Goal: Leave review/rating: Leave review/rating

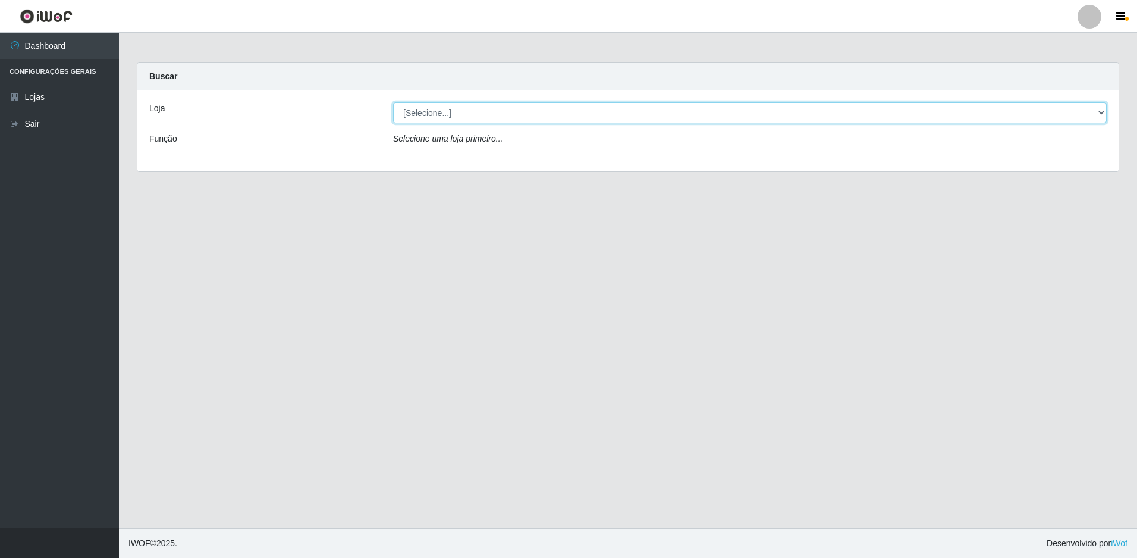
click at [536, 108] on select "[Selecione...] Extrabom - Loja 51 Gaivotas" at bounding box center [750, 112] width 714 height 21
select select "469"
click at [393, 102] on select "[Selecione...] Extrabom - Loja 51 Gaivotas" at bounding box center [750, 112] width 714 height 21
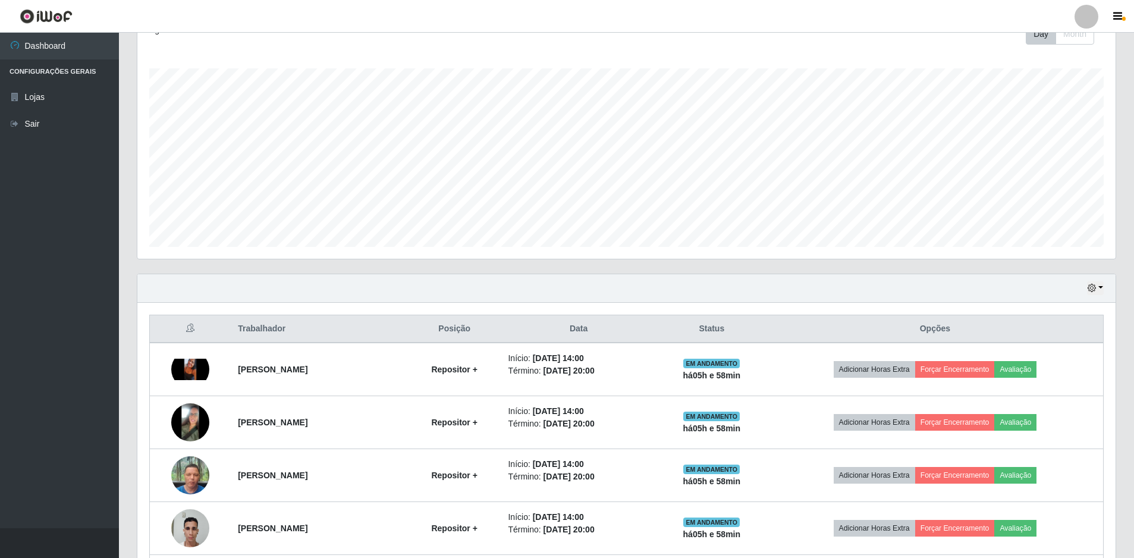
scroll to position [285, 0]
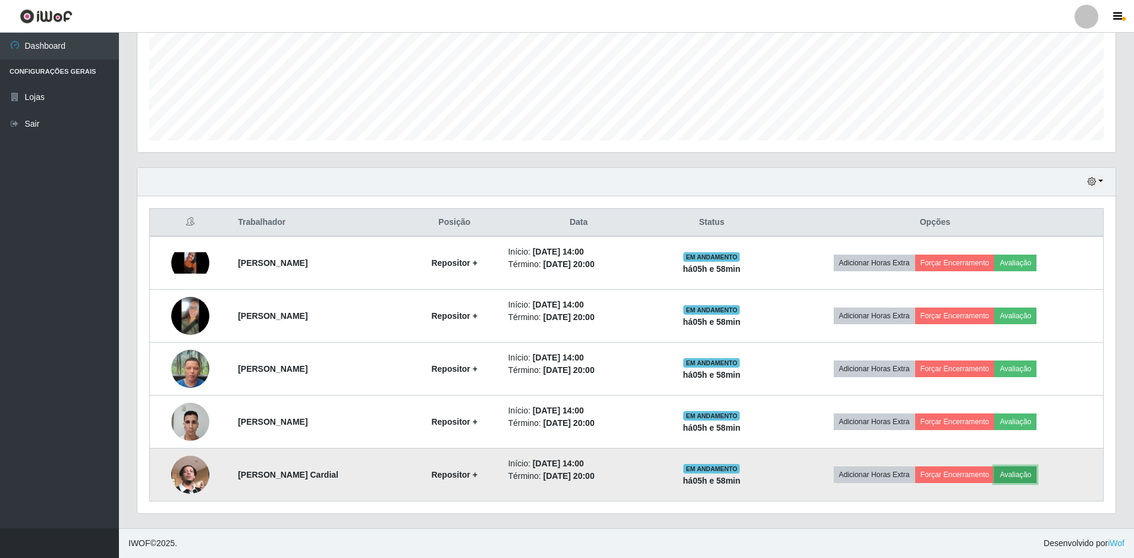
click at [1037, 478] on button "Avaliação" at bounding box center [1015, 474] width 42 height 17
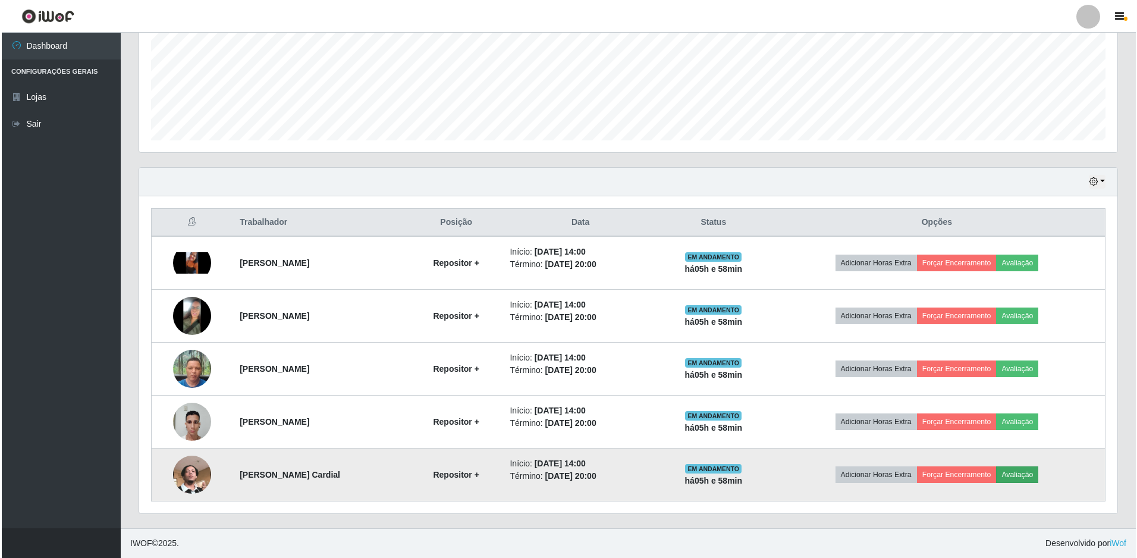
scroll to position [247, 972]
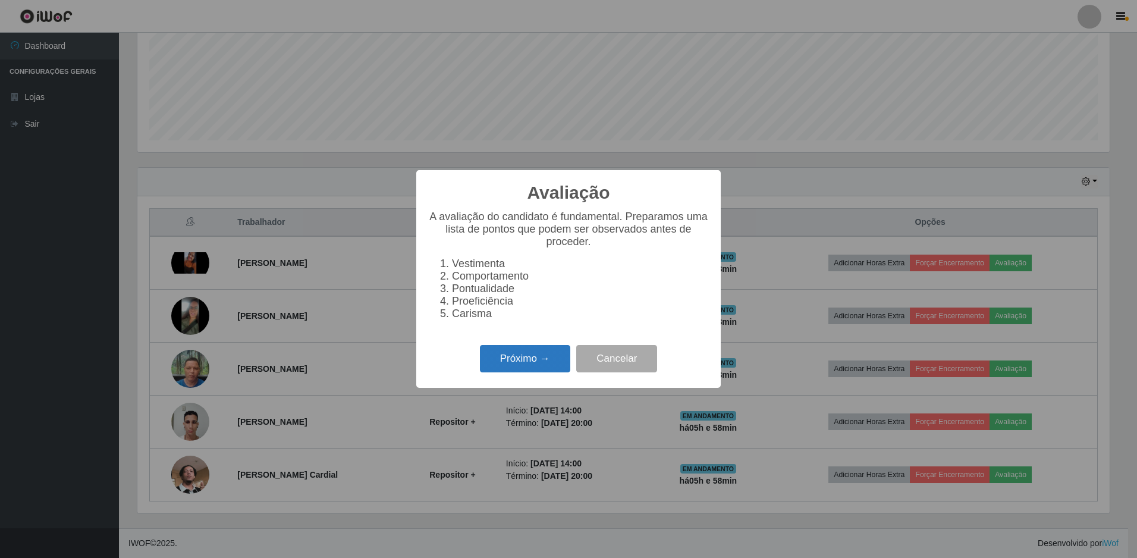
click at [546, 365] on button "Próximo →" at bounding box center [525, 359] width 90 height 28
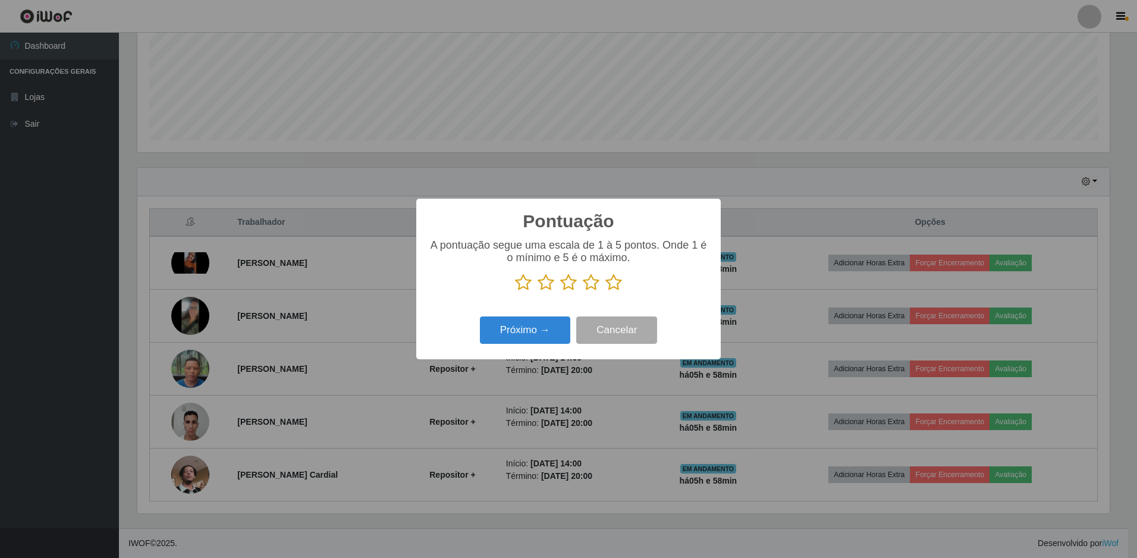
scroll to position [594479, 593753]
click at [611, 281] on icon at bounding box center [613, 283] width 17 height 18
click at [605, 291] on input "radio" at bounding box center [605, 291] width 0 height 0
click at [536, 328] on button "Próximo →" at bounding box center [525, 330] width 90 height 28
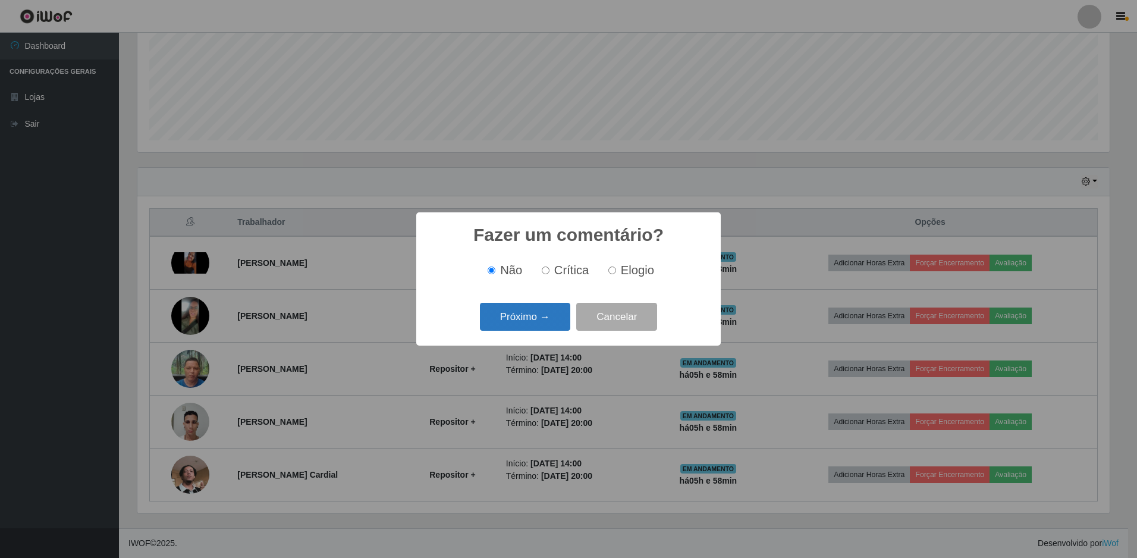
click at [540, 324] on button "Próximo →" at bounding box center [525, 317] width 90 height 28
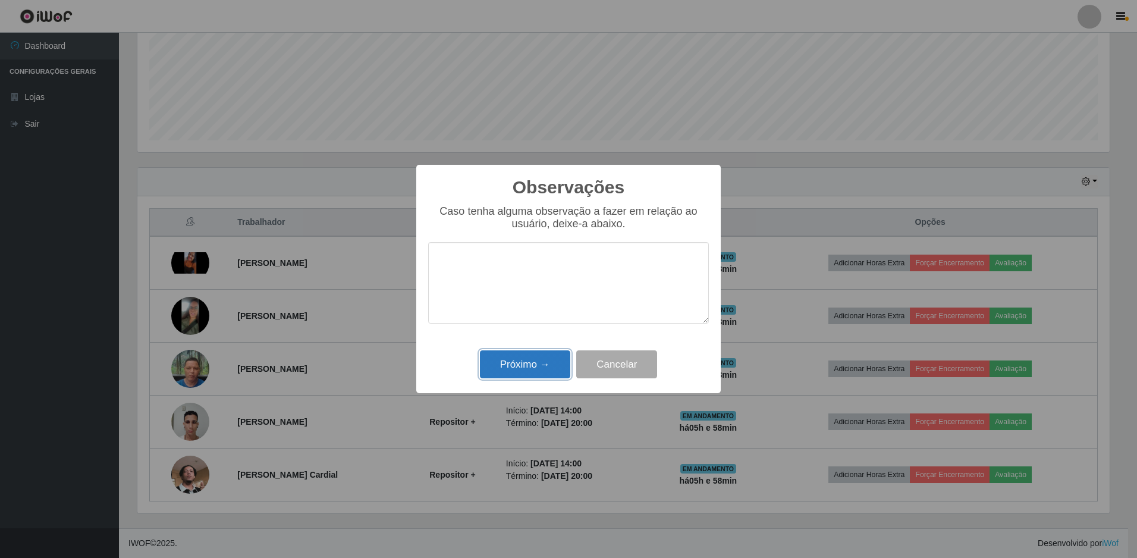
click at [521, 360] on button "Próximo →" at bounding box center [525, 364] width 90 height 28
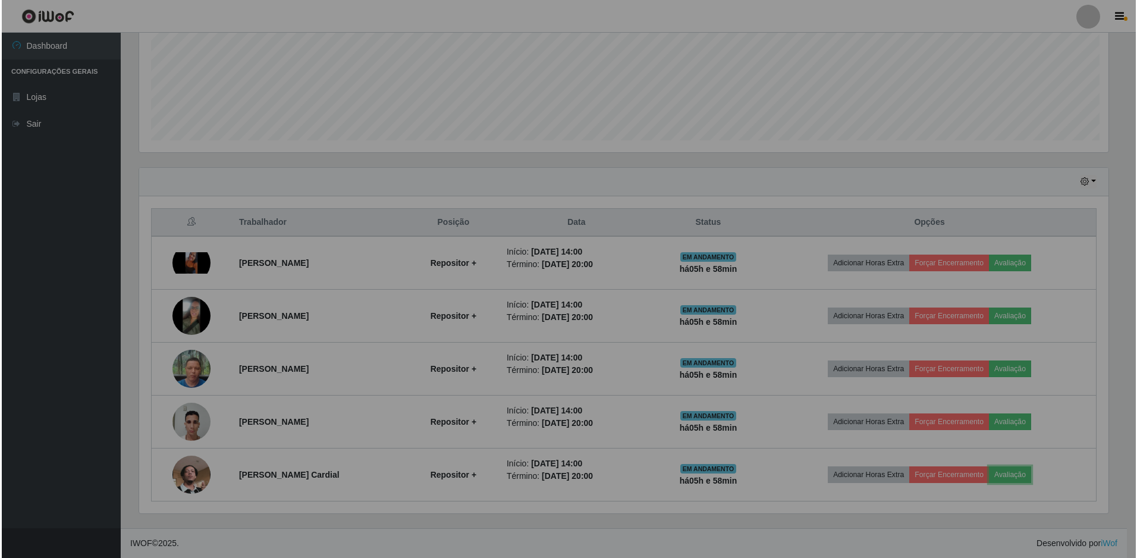
scroll to position [247, 978]
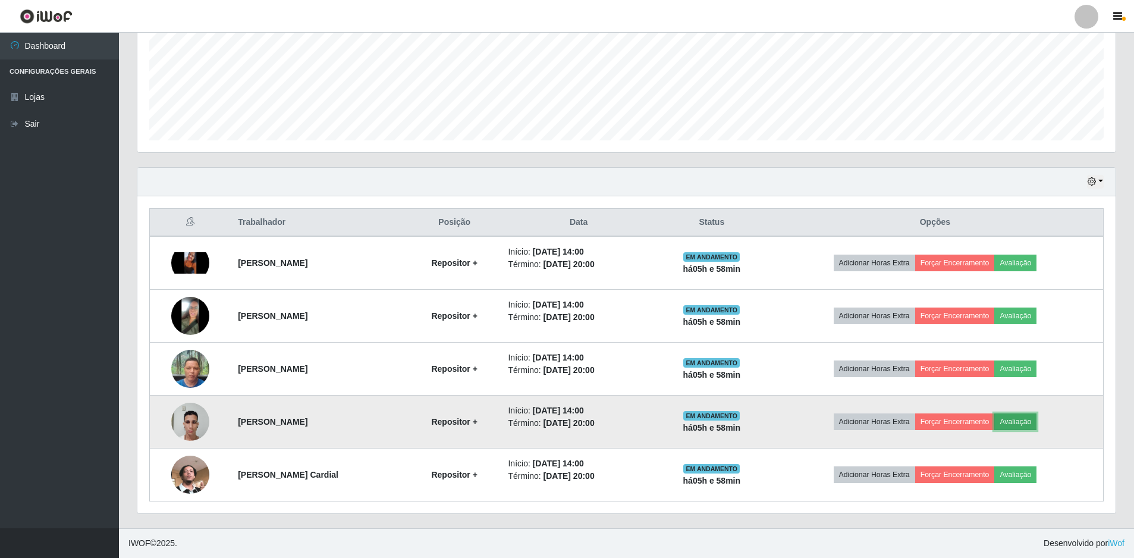
click at [1026, 419] on button "Avaliação" at bounding box center [1015, 421] width 42 height 17
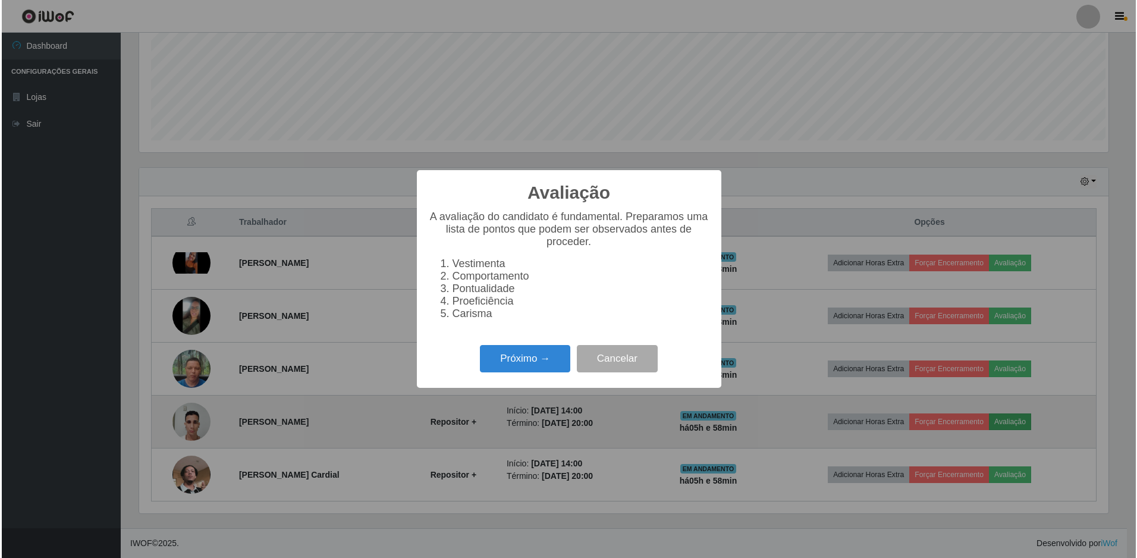
scroll to position [247, 972]
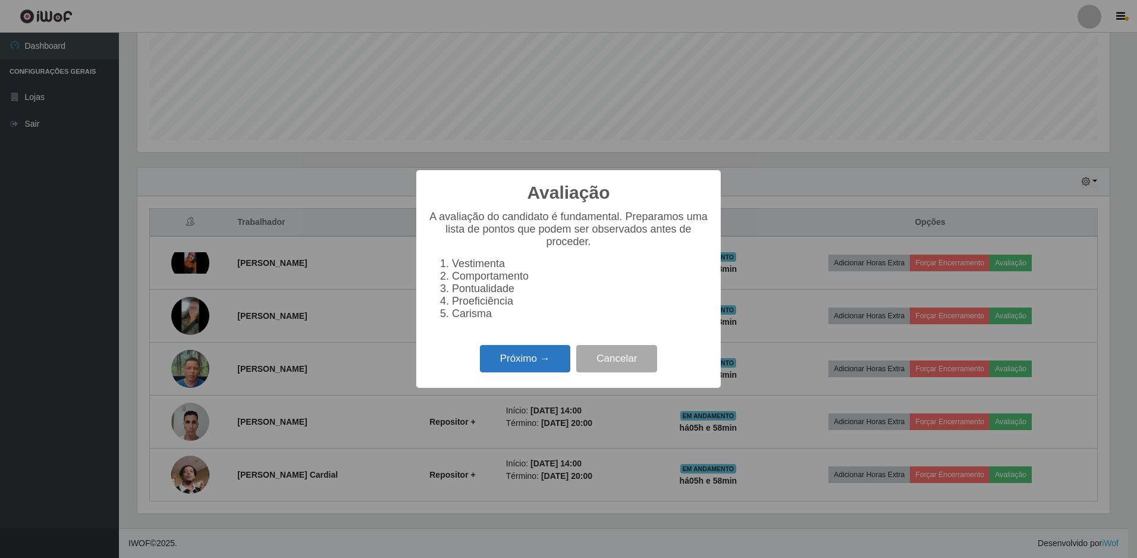
click at [506, 359] on button "Próximo →" at bounding box center [525, 359] width 90 height 28
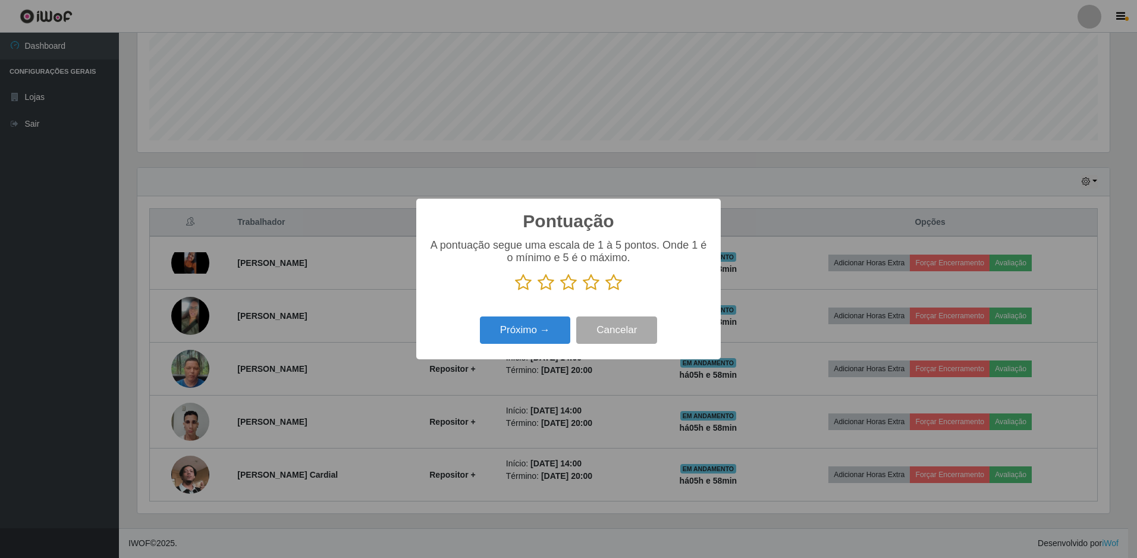
scroll to position [594479, 593753]
click at [613, 284] on icon at bounding box center [613, 283] width 17 height 18
click at [605, 291] on input "radio" at bounding box center [605, 291] width 0 height 0
click at [531, 330] on button "Próximo →" at bounding box center [525, 330] width 90 height 28
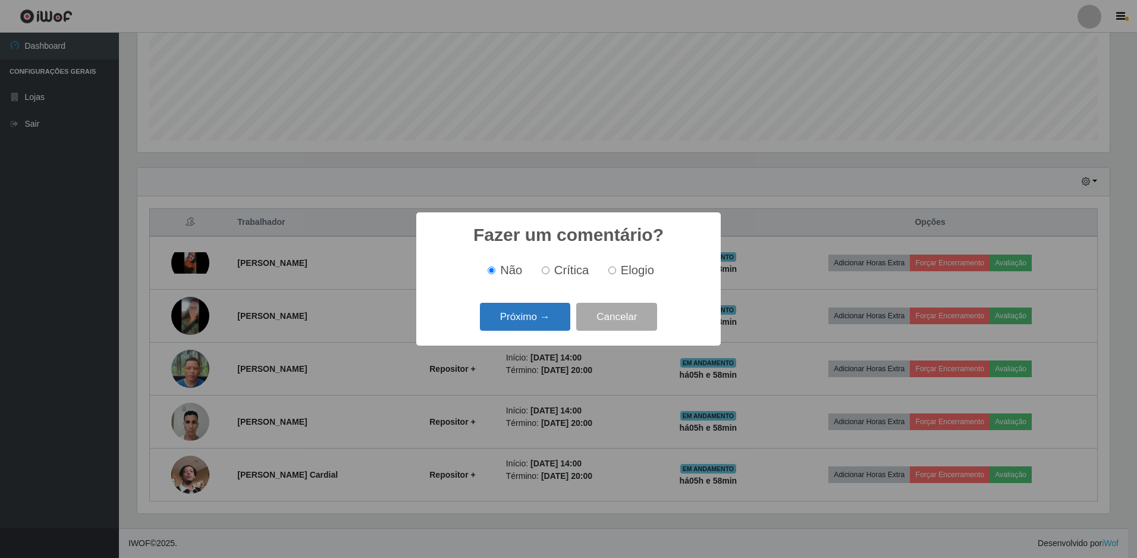
click at [544, 324] on button "Próximo →" at bounding box center [525, 317] width 90 height 28
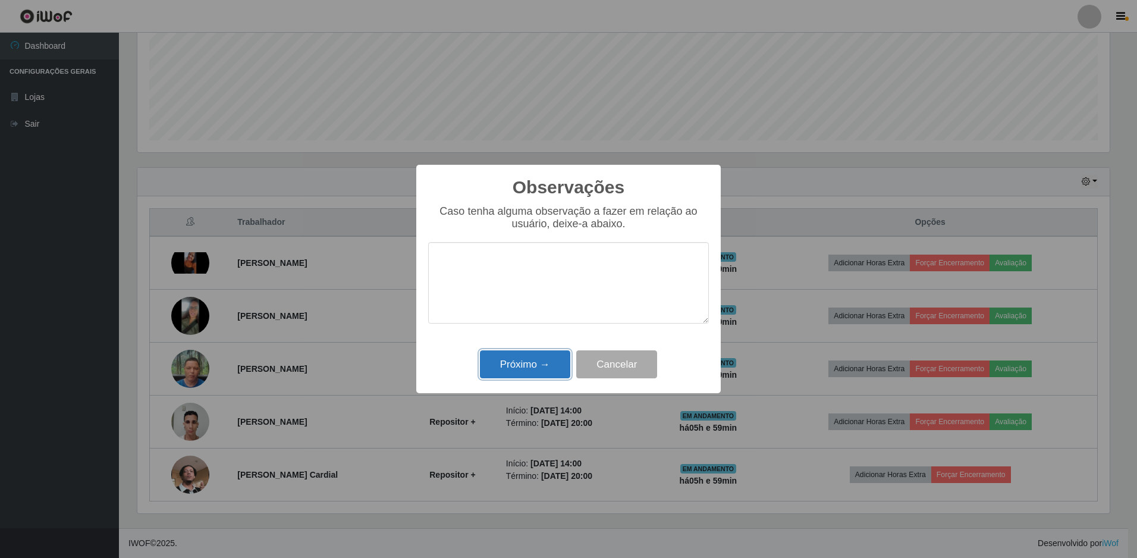
click at [515, 359] on button "Próximo →" at bounding box center [525, 364] width 90 height 28
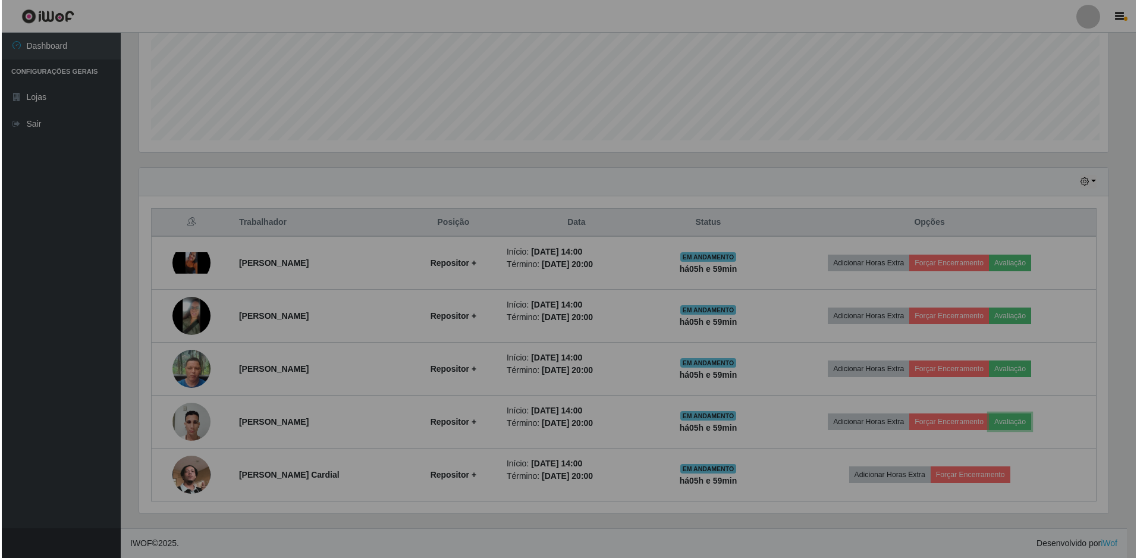
scroll to position [247, 978]
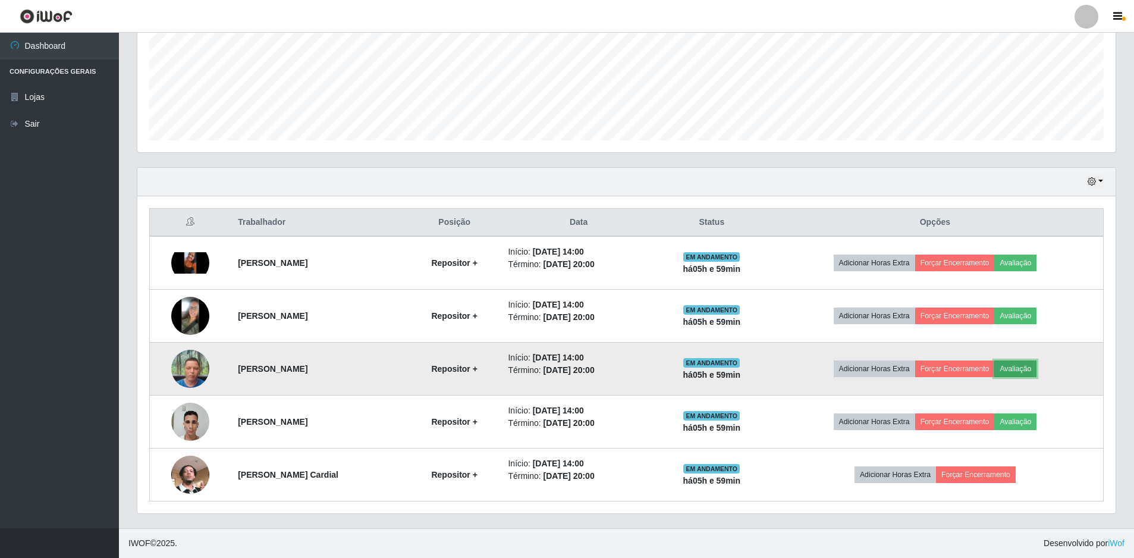
click at [1024, 367] on button "Avaliação" at bounding box center [1015, 368] width 42 height 17
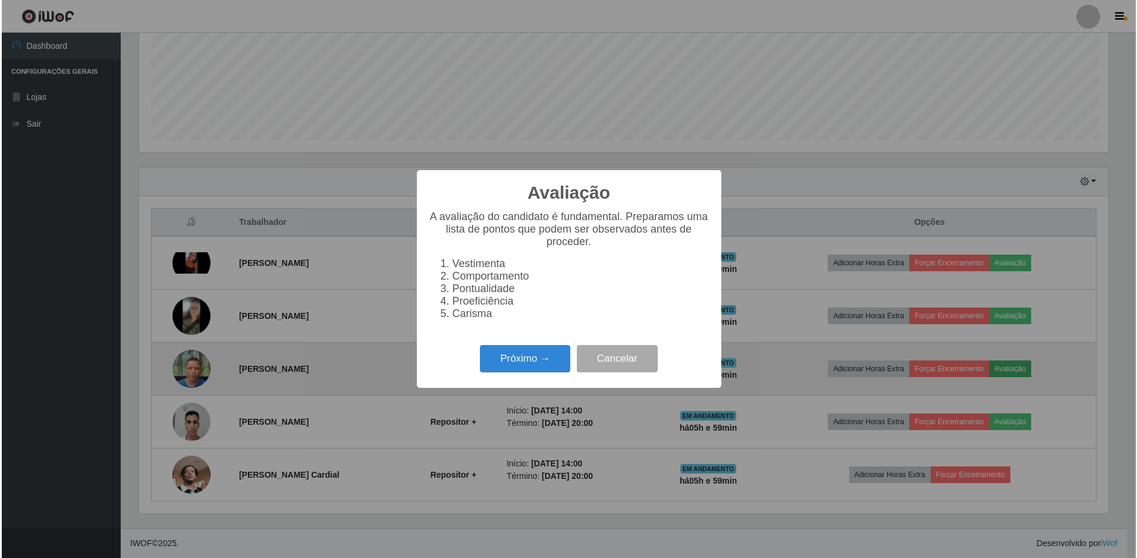
scroll to position [247, 972]
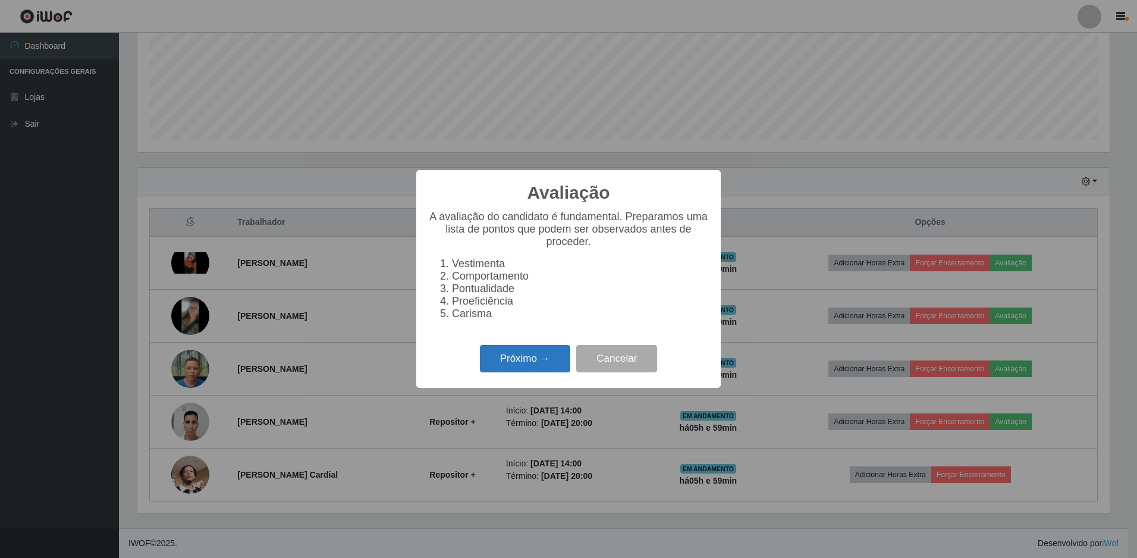
click at [495, 372] on button "Próximo →" at bounding box center [525, 359] width 90 height 28
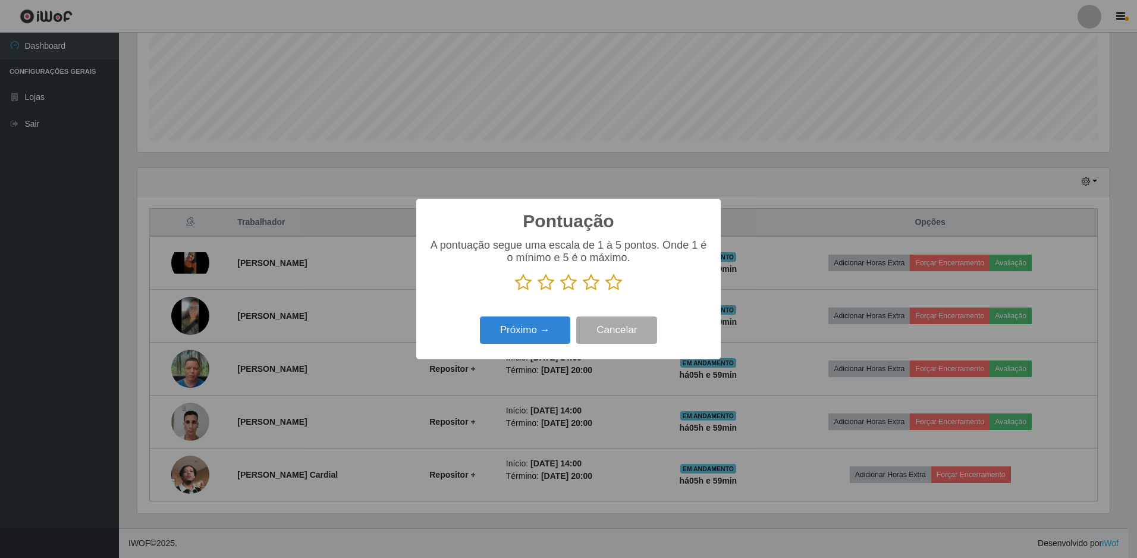
click at [615, 282] on icon at bounding box center [613, 283] width 17 height 18
click at [605, 291] on input "radio" at bounding box center [605, 291] width 0 height 0
click at [520, 333] on button "Próximo →" at bounding box center [525, 330] width 90 height 28
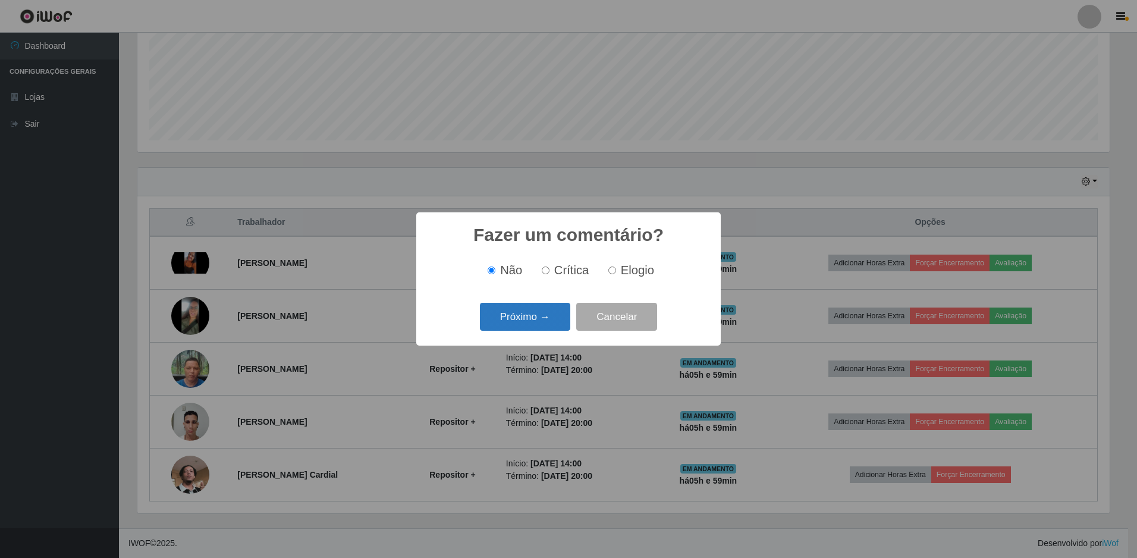
click at [536, 318] on button "Próximo →" at bounding box center [525, 317] width 90 height 28
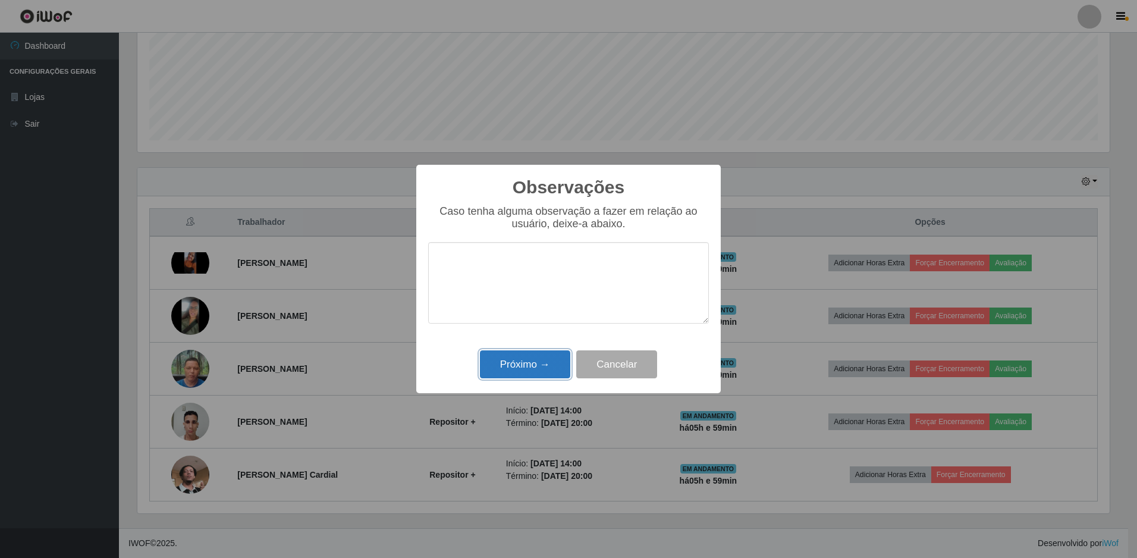
click at [520, 365] on button "Próximo →" at bounding box center [525, 364] width 90 height 28
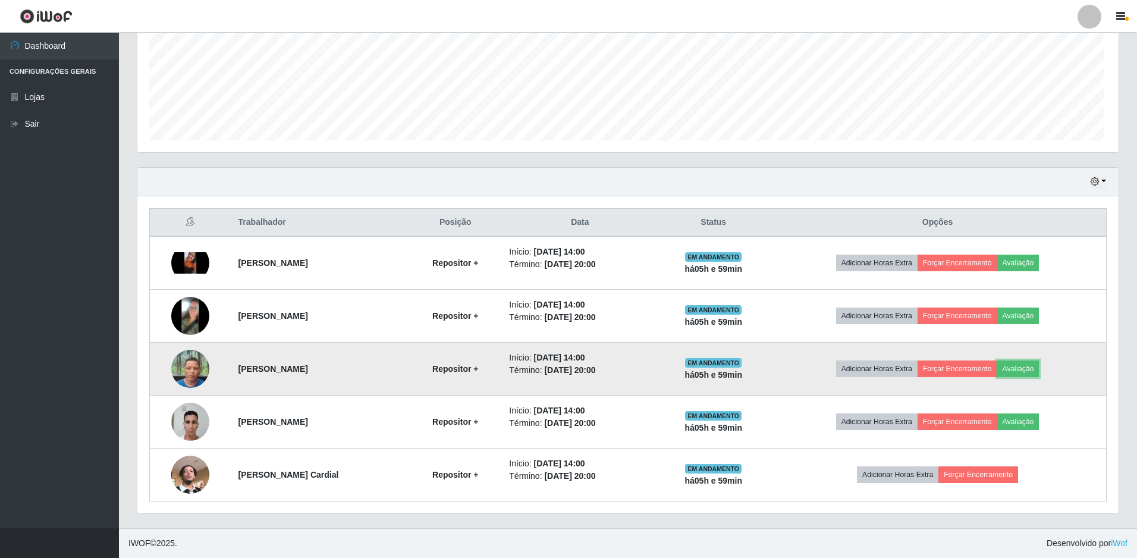
scroll to position [247, 978]
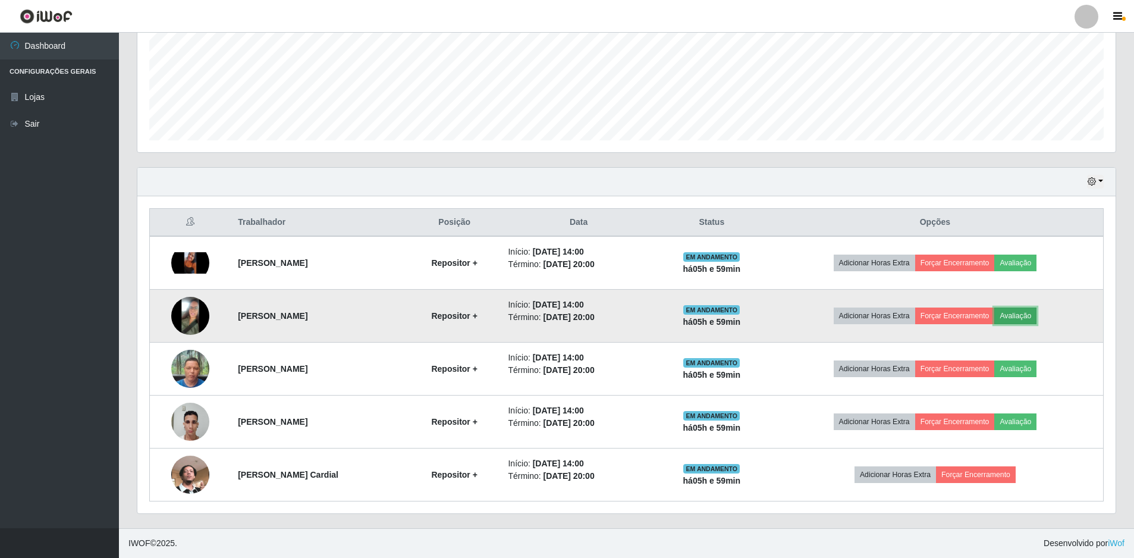
click at [1021, 316] on button "Avaliação" at bounding box center [1015, 315] width 42 height 17
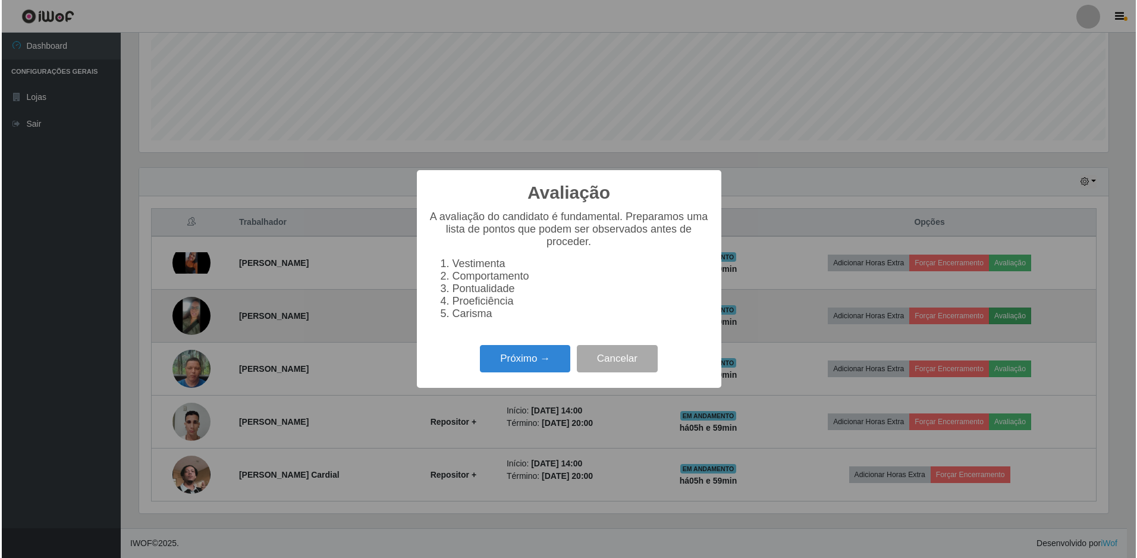
scroll to position [247, 972]
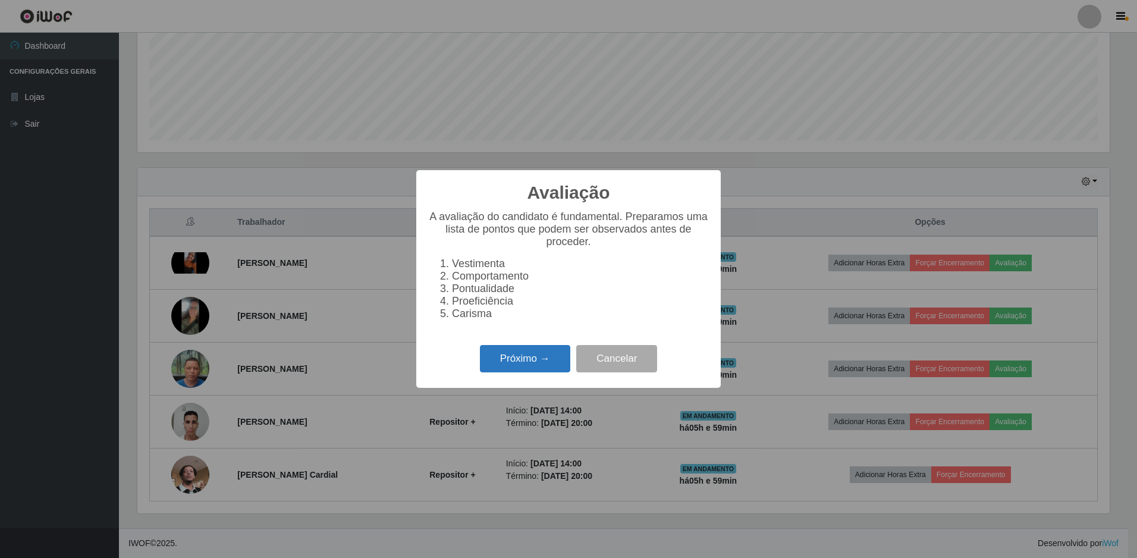
click at [518, 373] on button "Próximo →" at bounding box center [525, 359] width 90 height 28
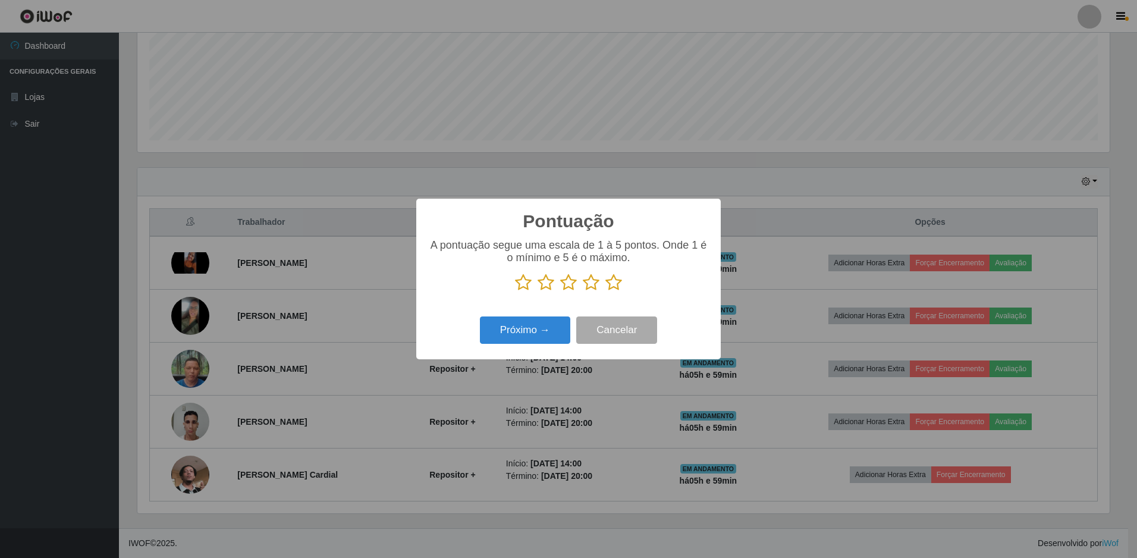
click at [617, 282] on icon at bounding box center [613, 283] width 17 height 18
click at [605, 291] on input "radio" at bounding box center [605, 291] width 0 height 0
click at [520, 328] on button "Próximo →" at bounding box center [525, 330] width 90 height 28
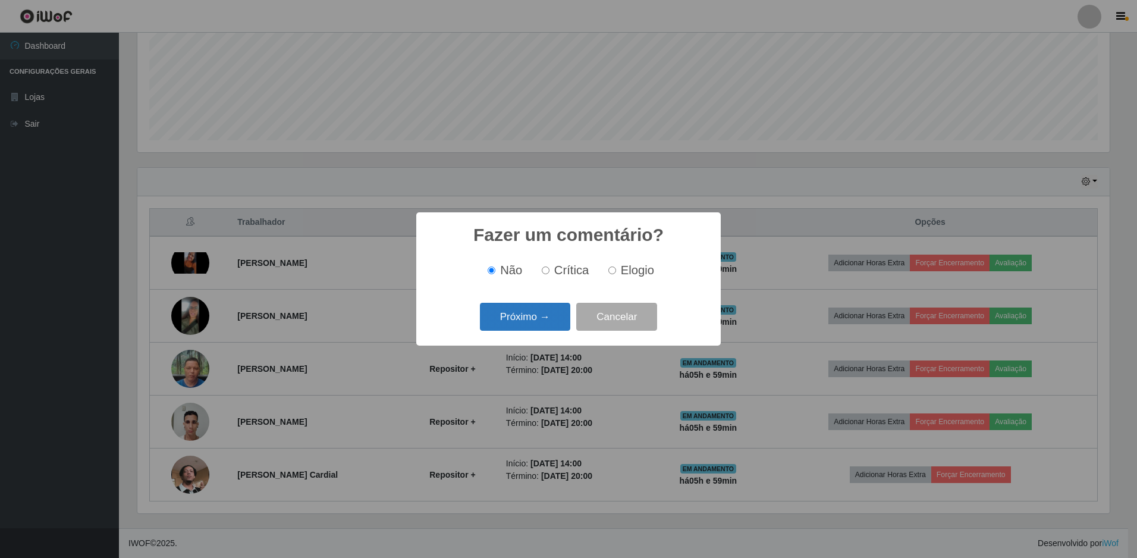
click at [529, 322] on button "Próximo →" at bounding box center [525, 317] width 90 height 28
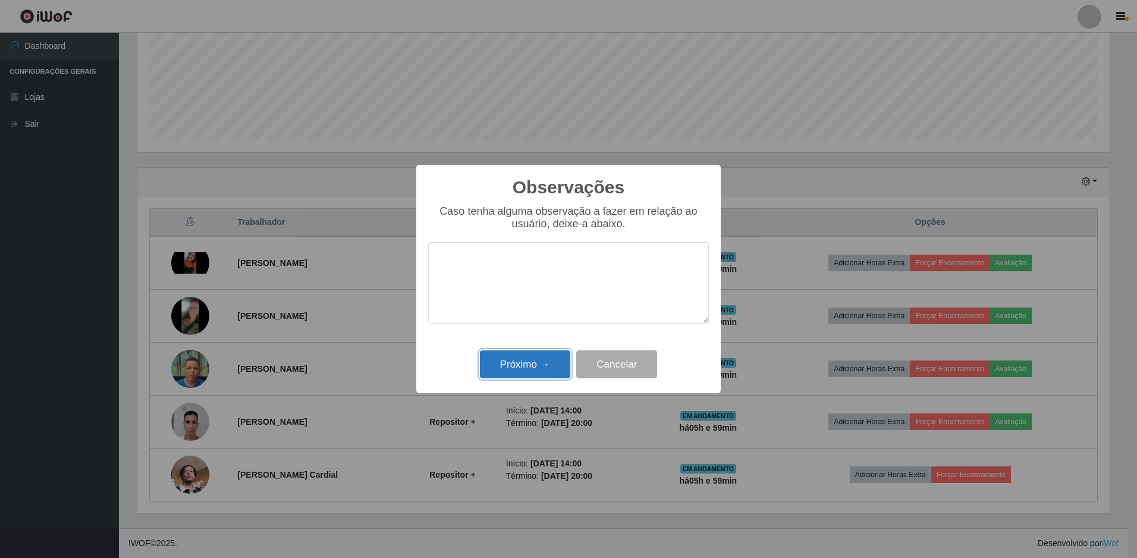
click at [523, 355] on button "Próximo →" at bounding box center [525, 364] width 90 height 28
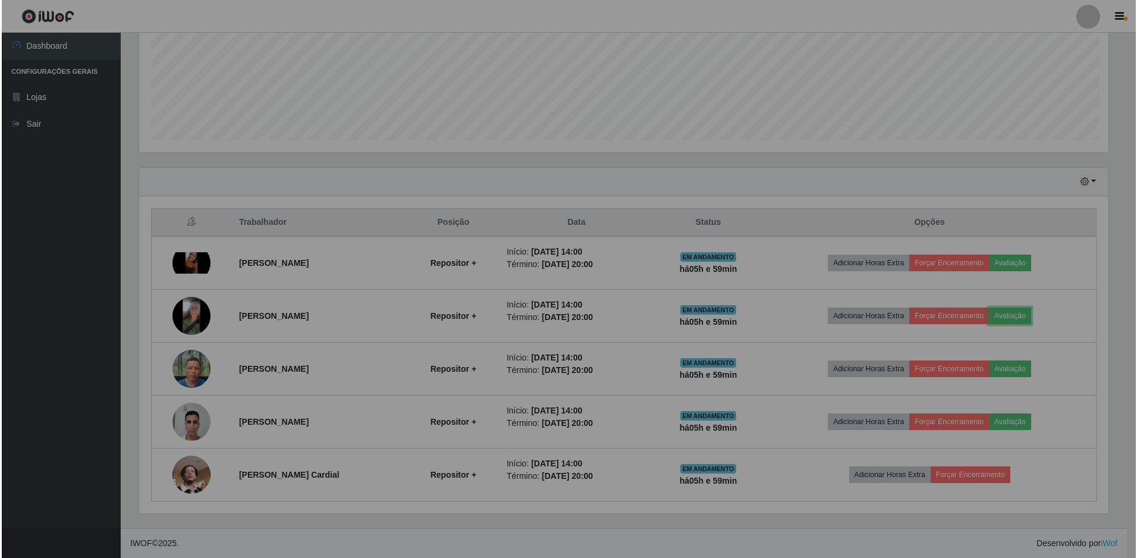
scroll to position [0, 0]
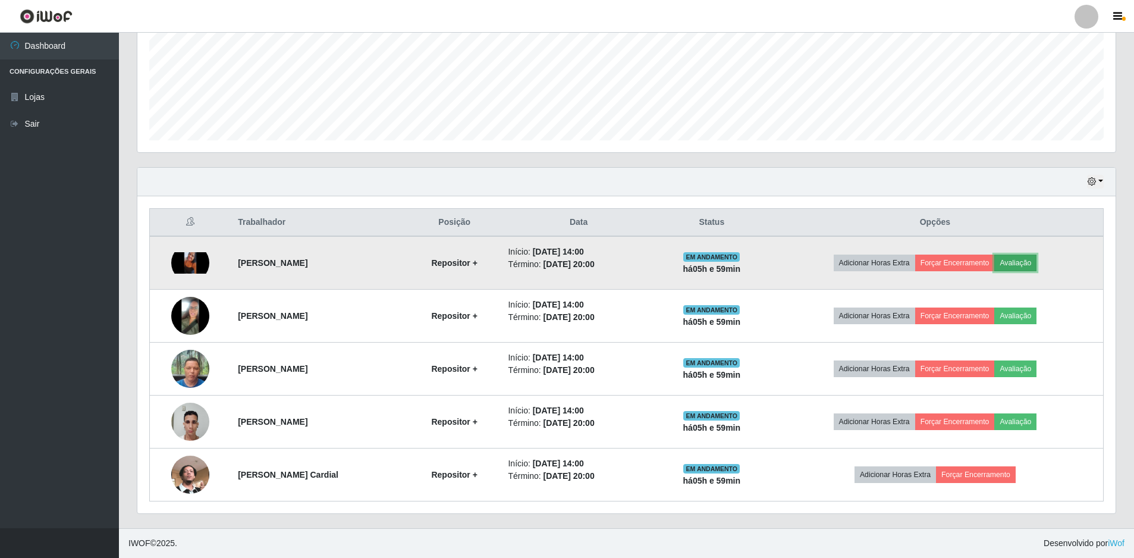
click at [1037, 261] on button "Avaliação" at bounding box center [1015, 263] width 42 height 17
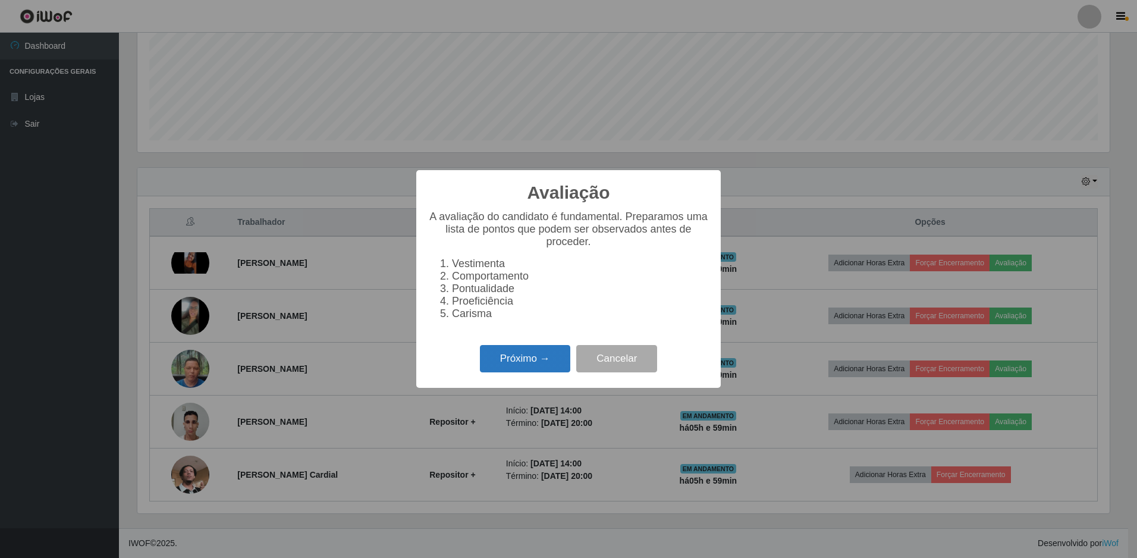
click at [548, 368] on button "Próximo →" at bounding box center [525, 359] width 90 height 28
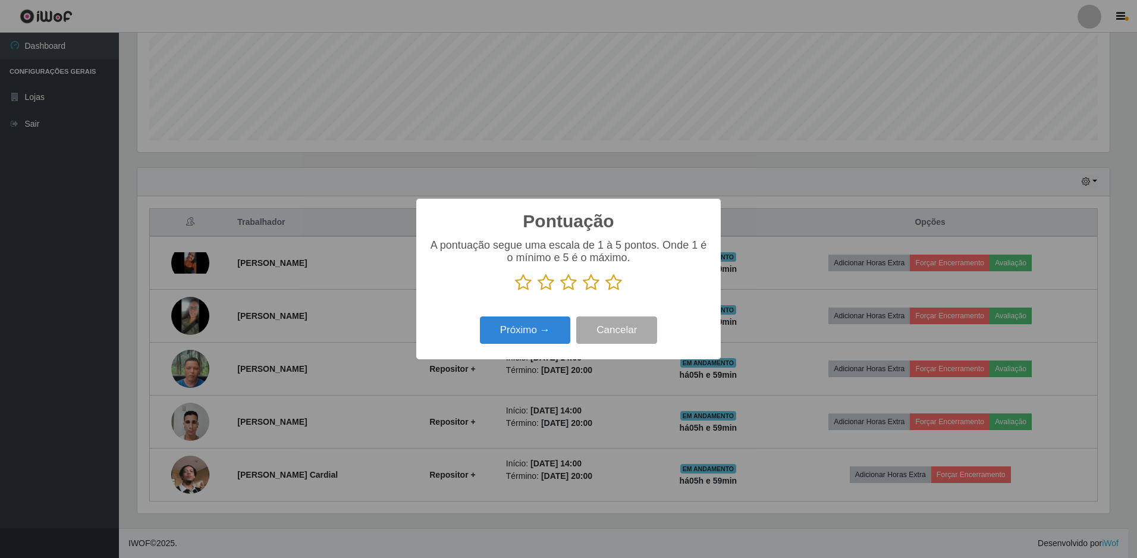
click at [616, 281] on icon at bounding box center [613, 283] width 17 height 18
click at [605, 291] on input "radio" at bounding box center [605, 291] width 0 height 0
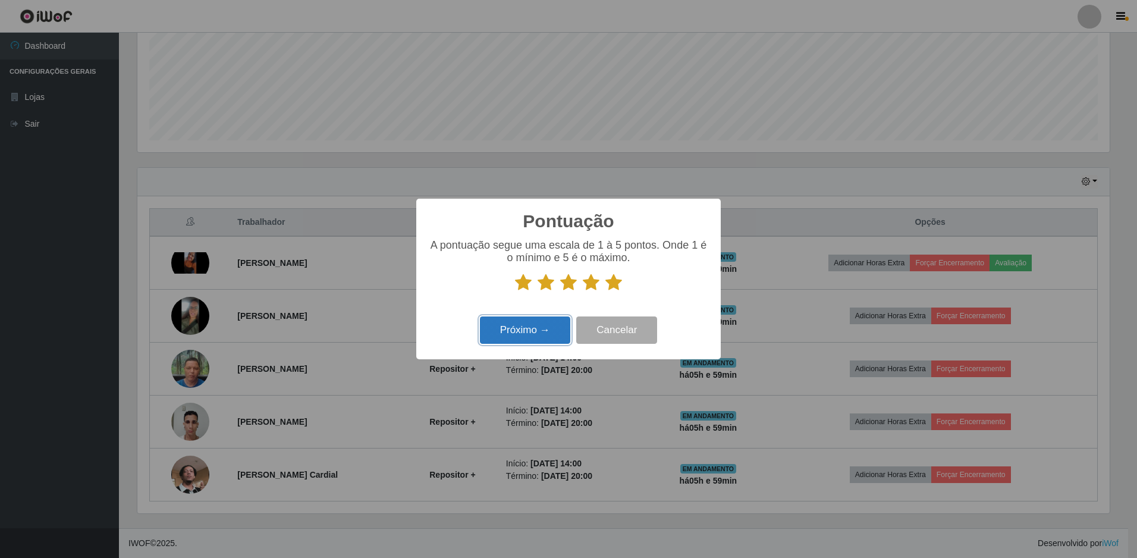
click at [536, 327] on button "Próximo →" at bounding box center [525, 330] width 90 height 28
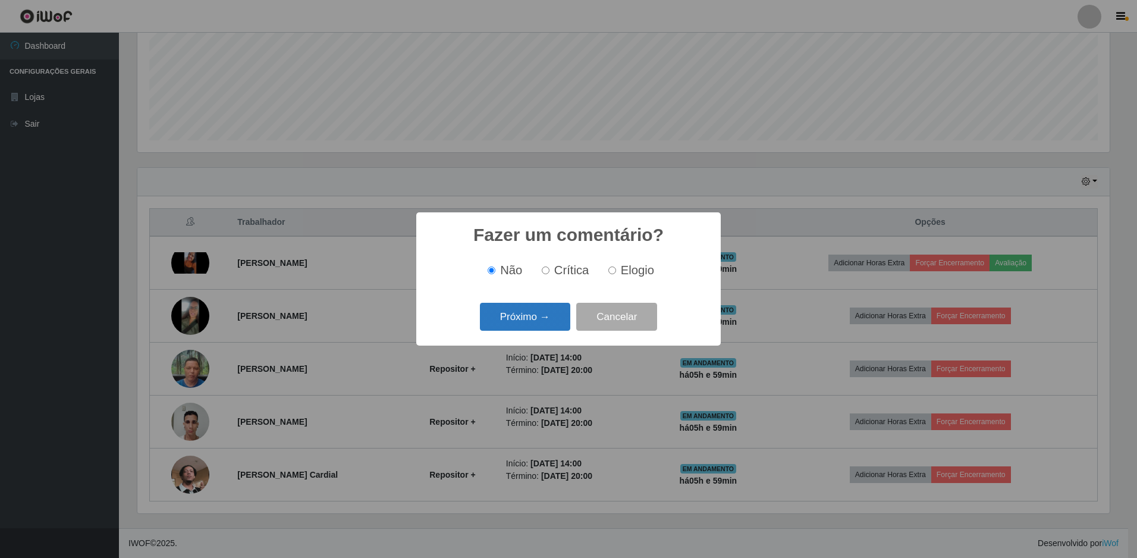
click at [543, 322] on button "Próximo →" at bounding box center [525, 317] width 90 height 28
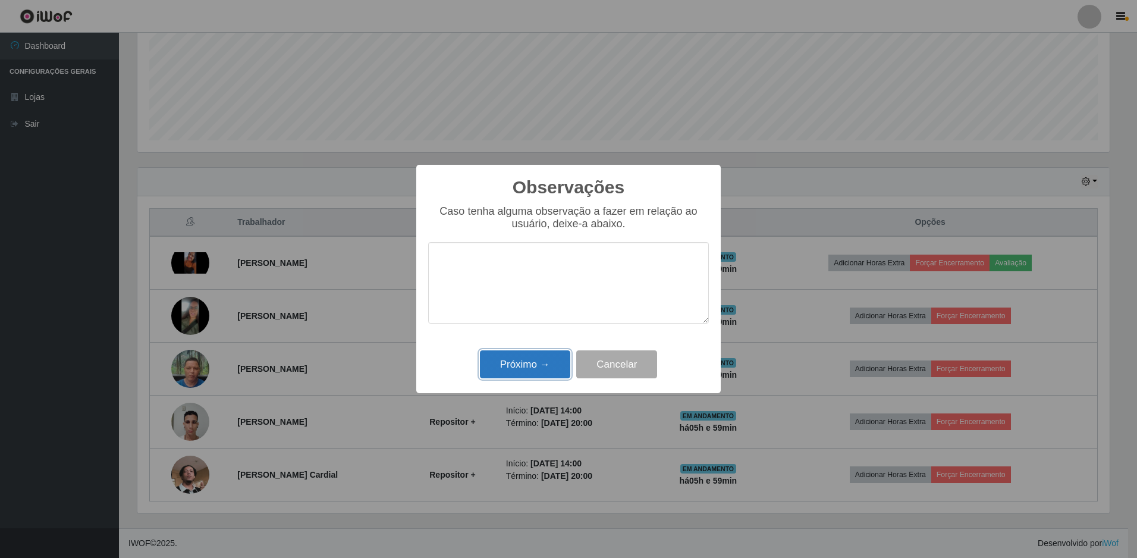
click at [526, 365] on button "Próximo →" at bounding box center [525, 364] width 90 height 28
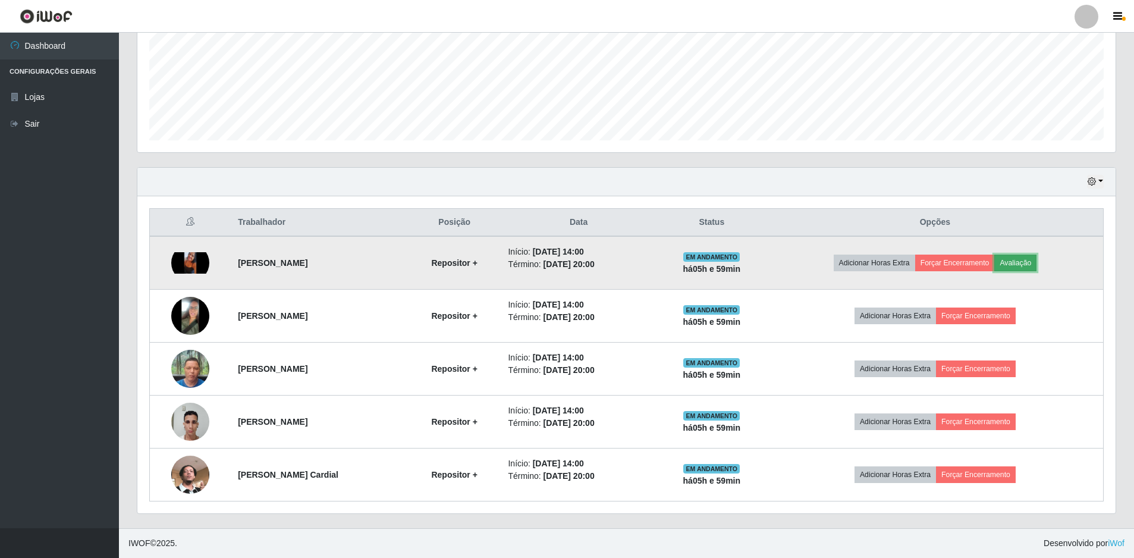
click at [1032, 263] on button "Avaliação" at bounding box center [1015, 263] width 42 height 17
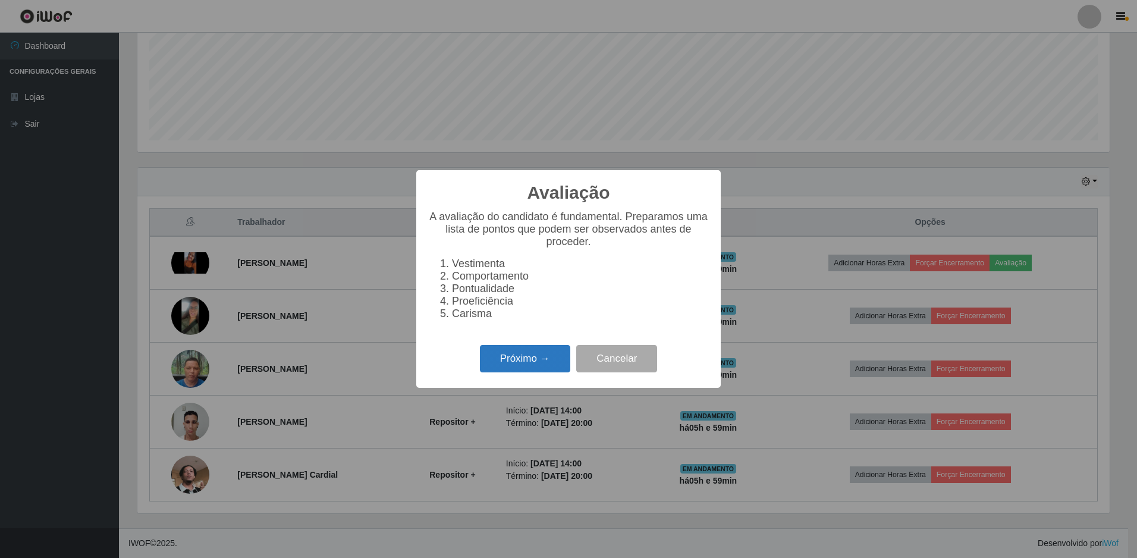
click at [524, 363] on button "Próximo →" at bounding box center [525, 359] width 90 height 28
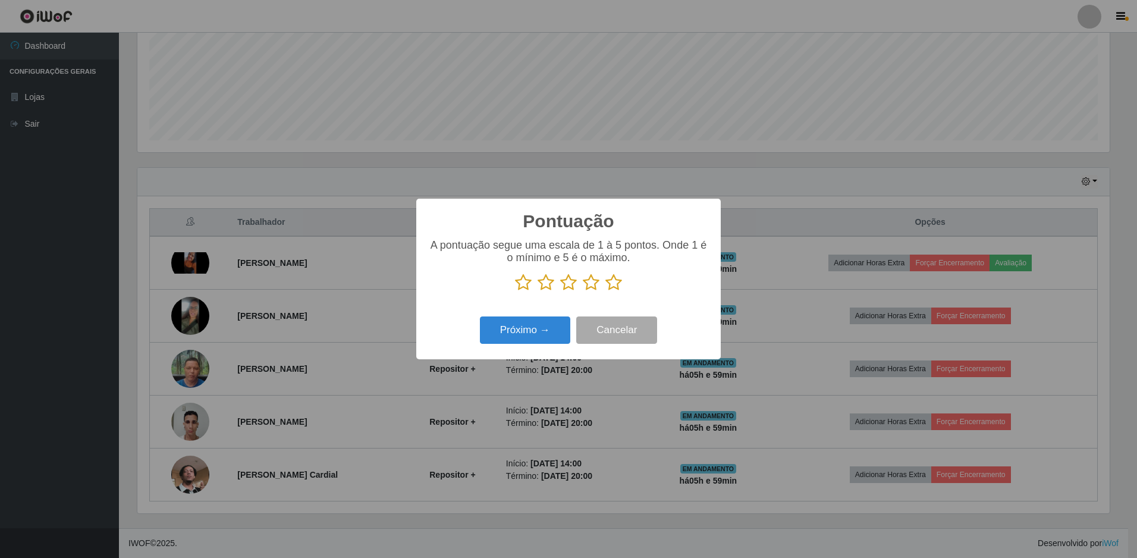
click at [616, 286] on icon at bounding box center [613, 283] width 17 height 18
click at [605, 291] on input "radio" at bounding box center [605, 291] width 0 height 0
click at [538, 328] on button "Próximo →" at bounding box center [525, 330] width 90 height 28
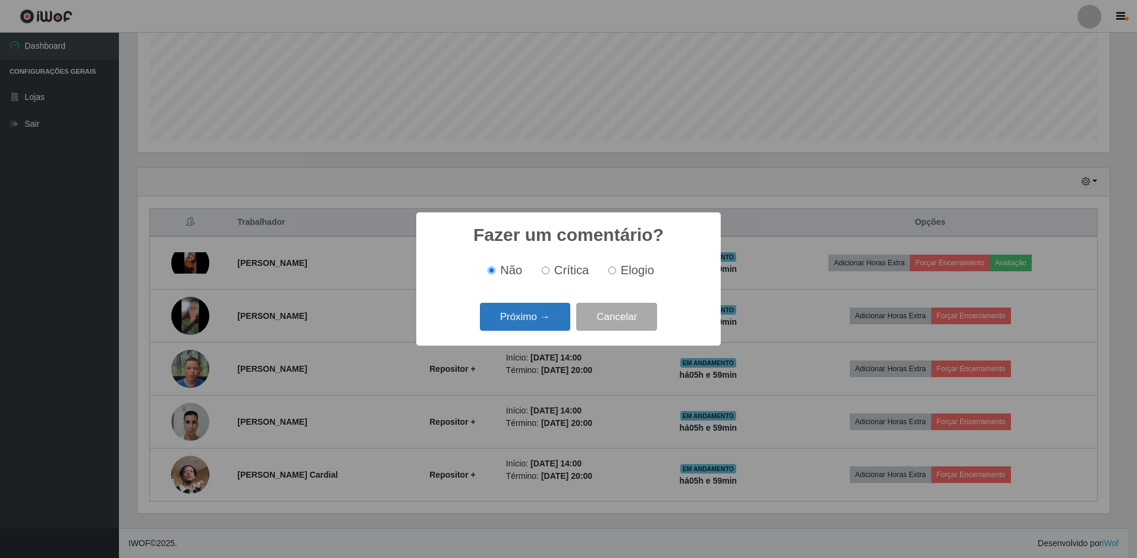
click at [546, 320] on button "Próximo →" at bounding box center [525, 317] width 90 height 28
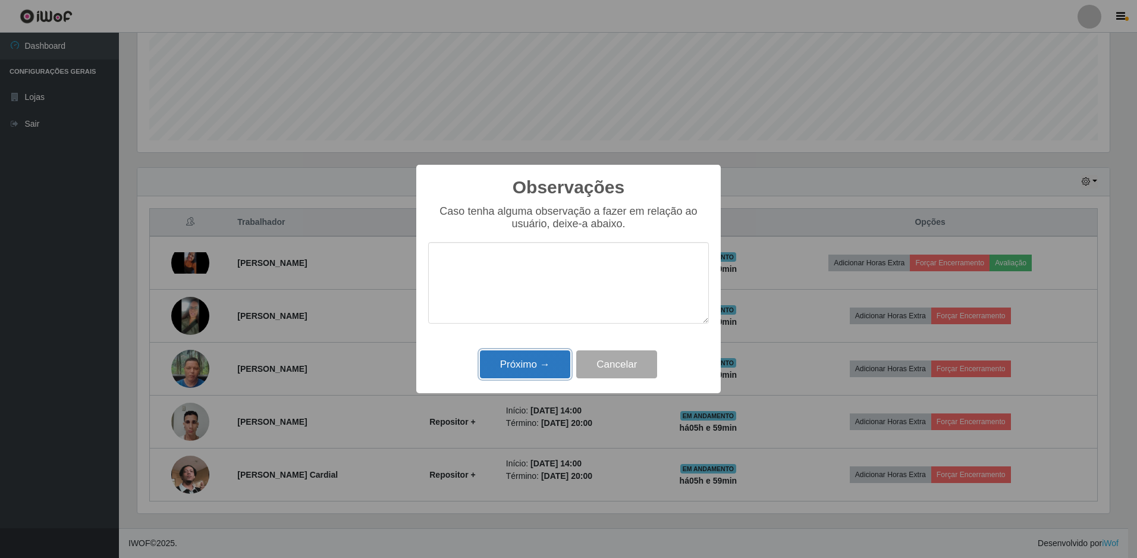
click at [529, 359] on button "Próximo →" at bounding box center [525, 364] width 90 height 28
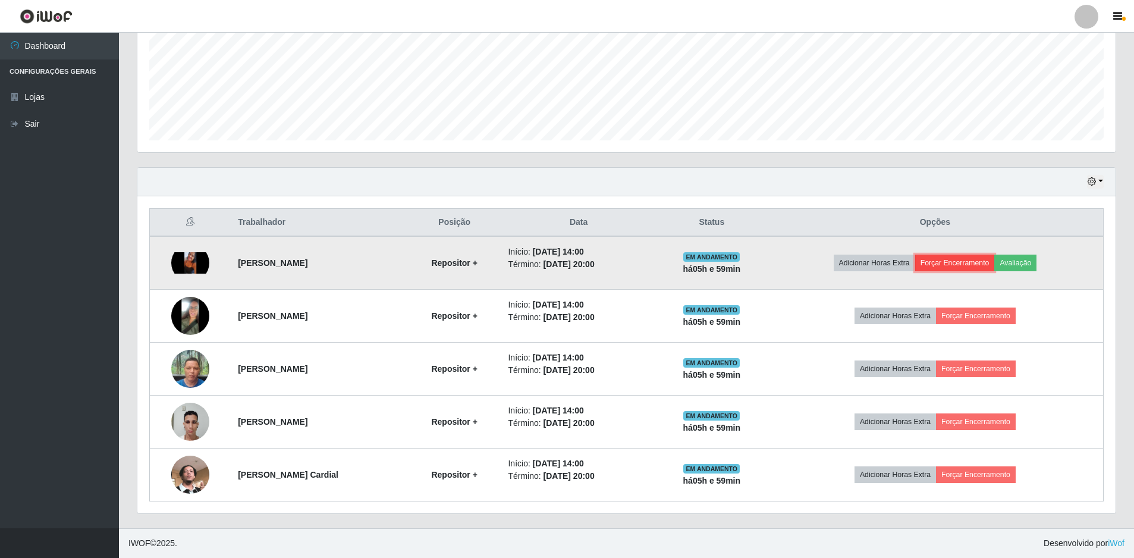
click at [962, 266] on button "Forçar Encerramento" at bounding box center [955, 263] width 80 height 17
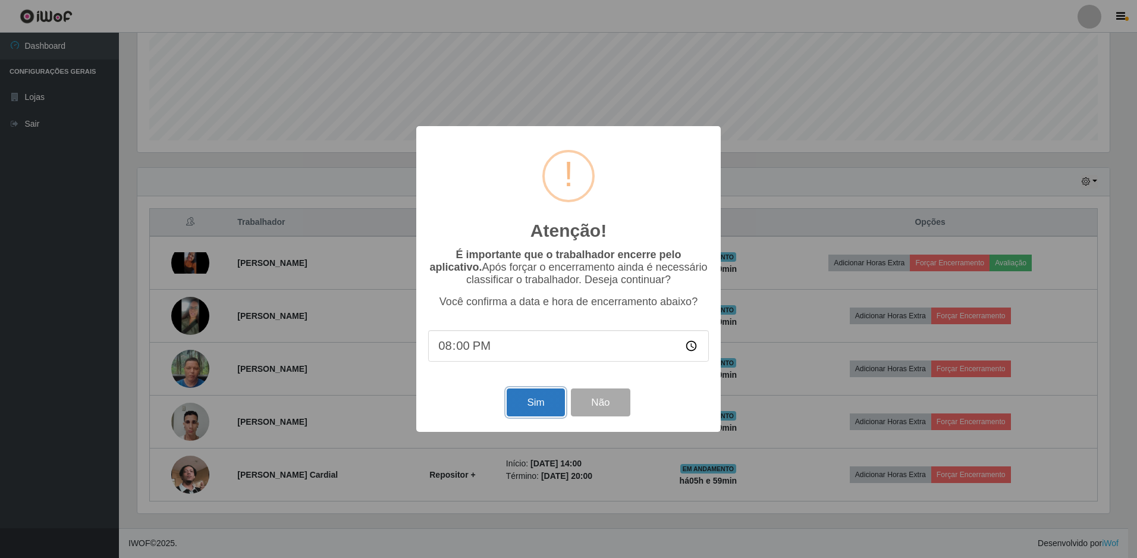
click at [522, 403] on button "Sim" at bounding box center [536, 402] width 58 height 28
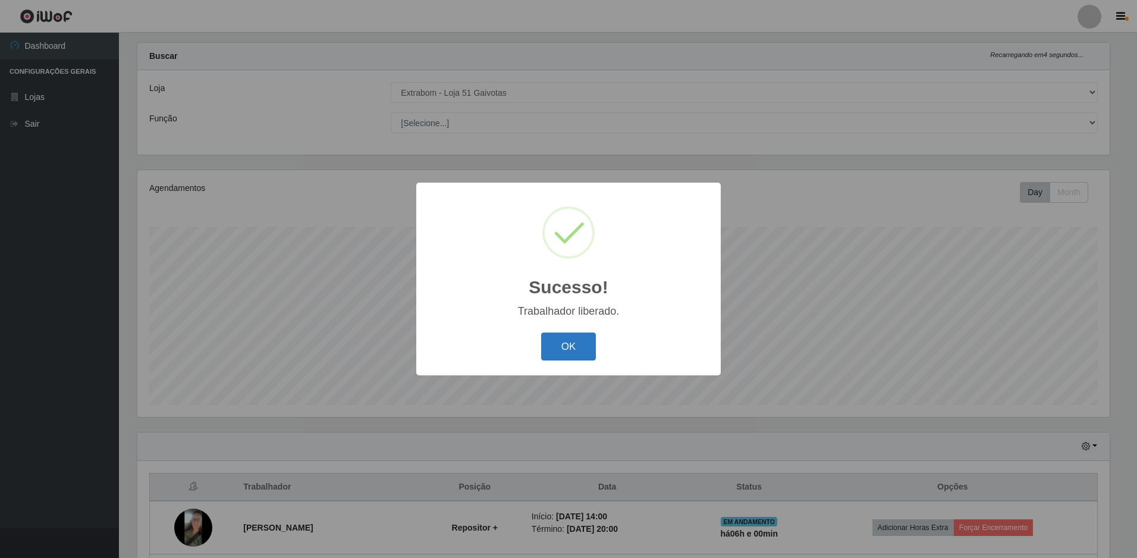
click at [569, 352] on button "OK" at bounding box center [568, 346] width 55 height 28
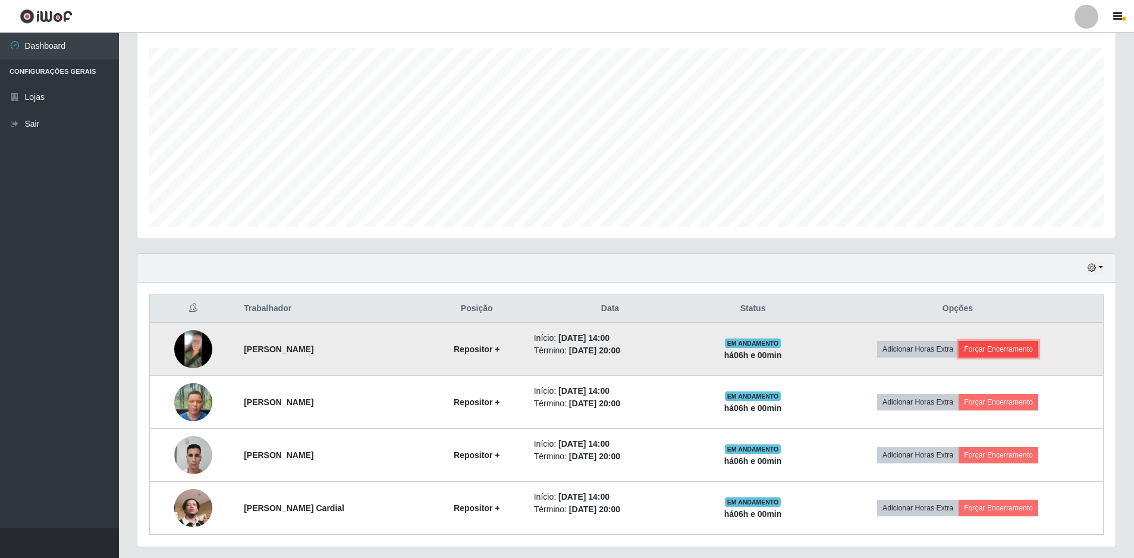
click at [1005, 348] on button "Forçar Encerramento" at bounding box center [999, 349] width 80 height 17
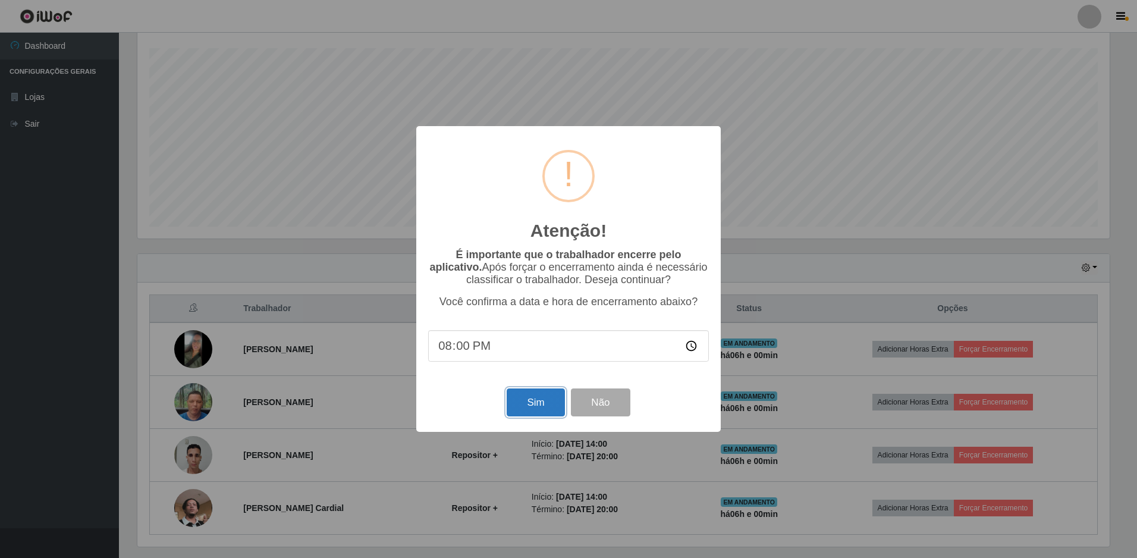
click at [551, 400] on button "Sim" at bounding box center [536, 402] width 58 height 28
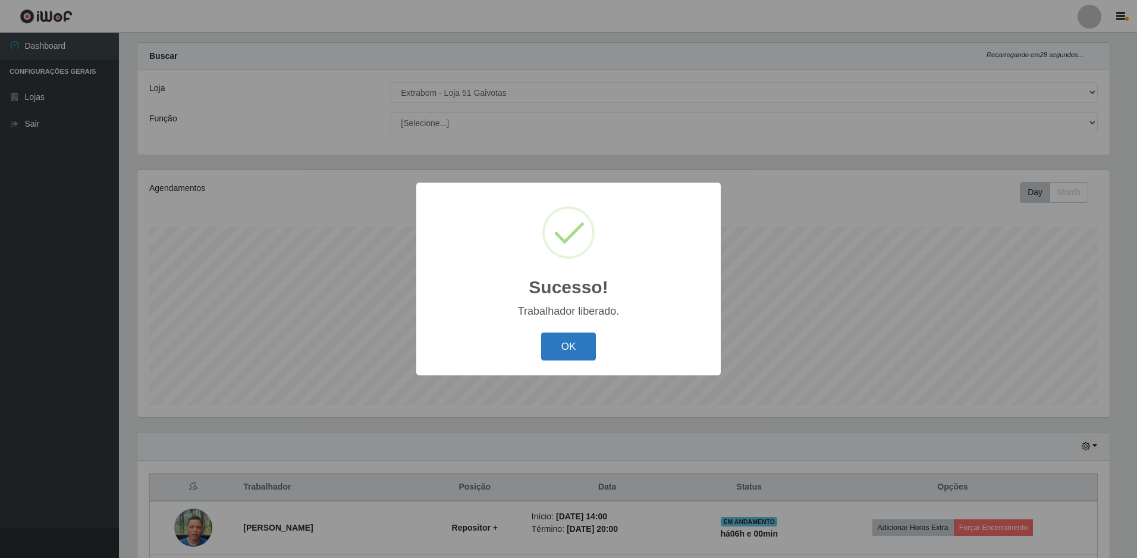
click at [577, 354] on button "OK" at bounding box center [568, 346] width 55 height 28
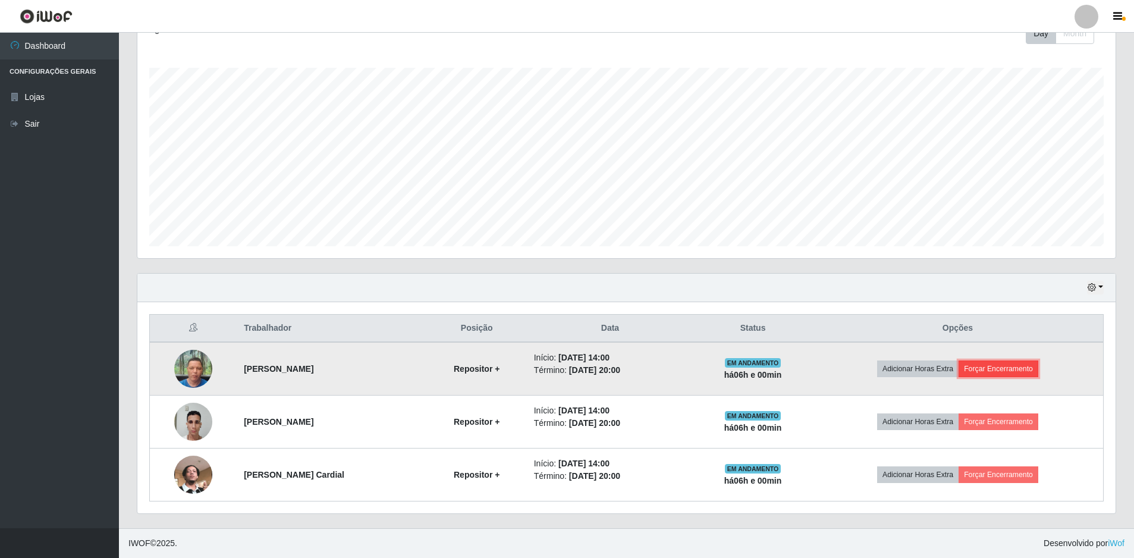
click at [999, 369] on button "Forçar Encerramento" at bounding box center [999, 368] width 80 height 17
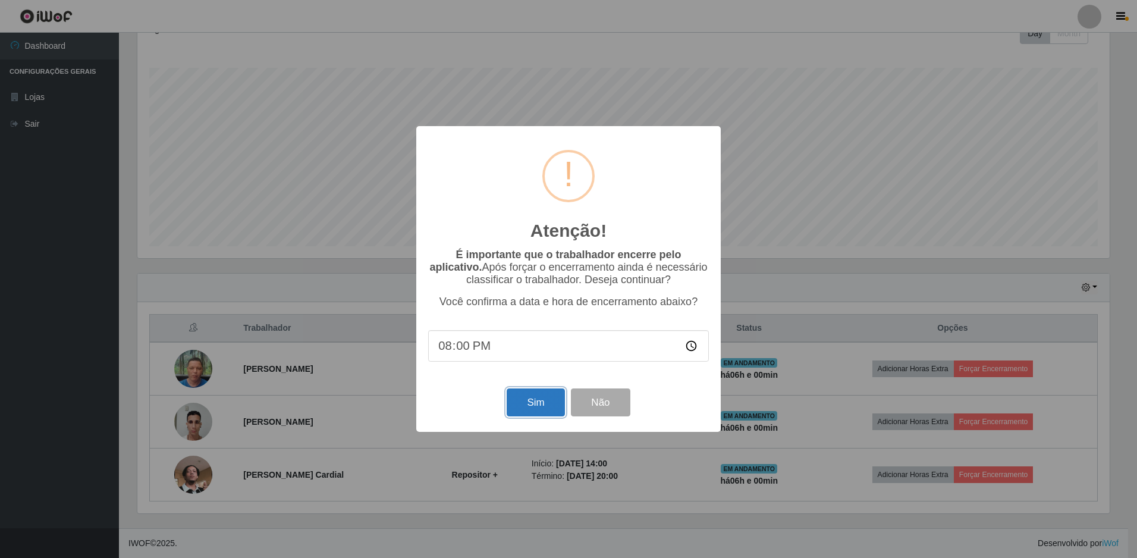
click at [544, 409] on button "Sim" at bounding box center [536, 402] width 58 height 28
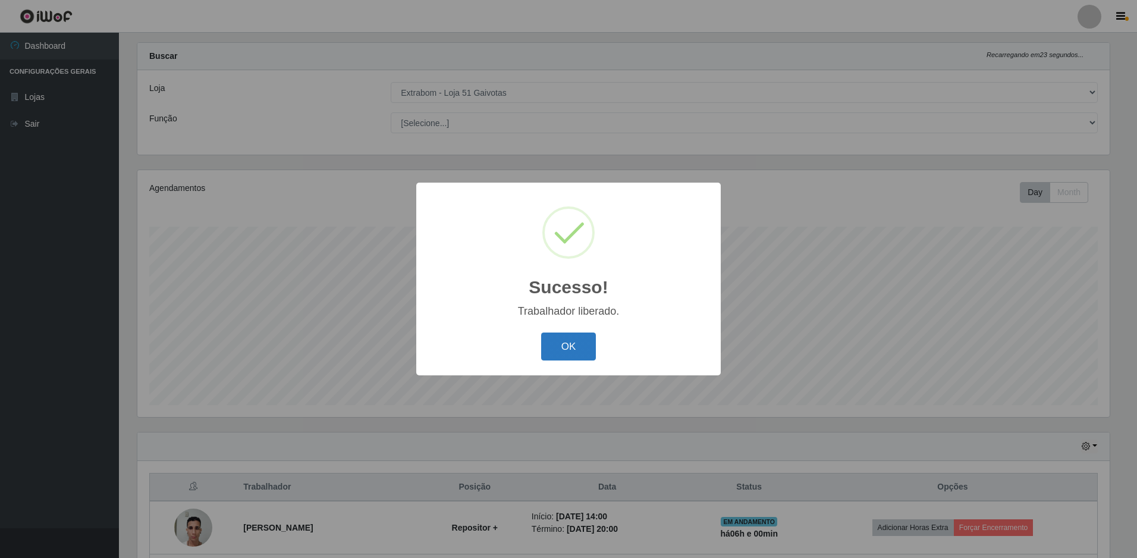
click at [588, 356] on button "OK" at bounding box center [568, 346] width 55 height 28
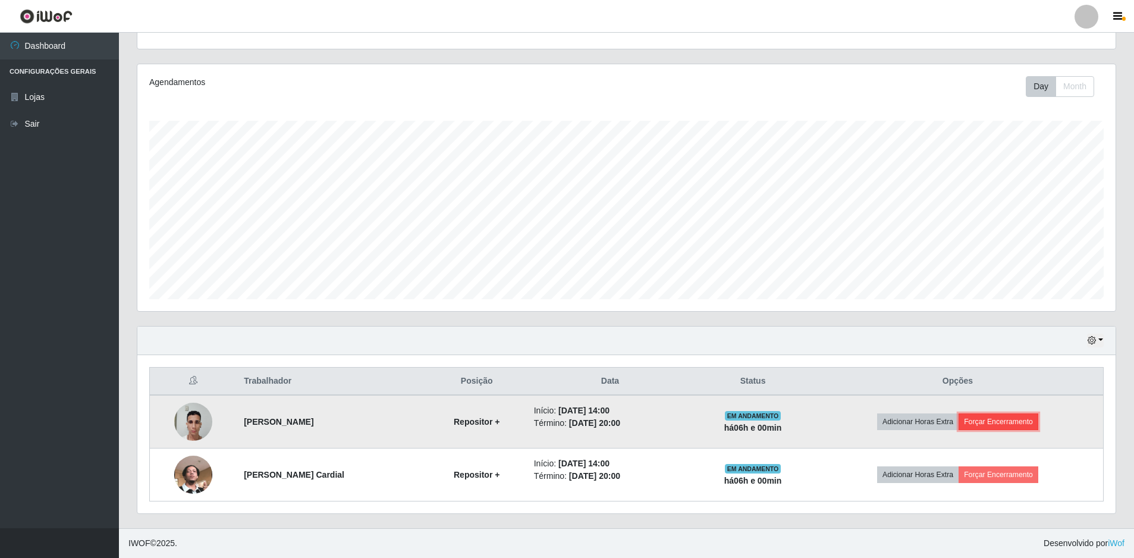
click at [998, 419] on button "Forçar Encerramento" at bounding box center [999, 421] width 80 height 17
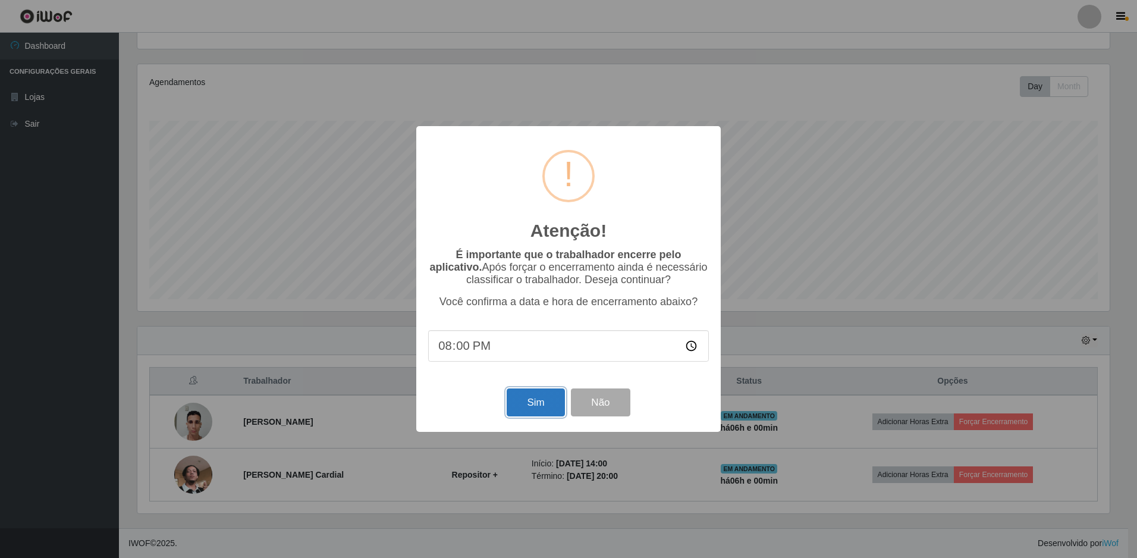
click at [532, 408] on button "Sim" at bounding box center [536, 402] width 58 height 28
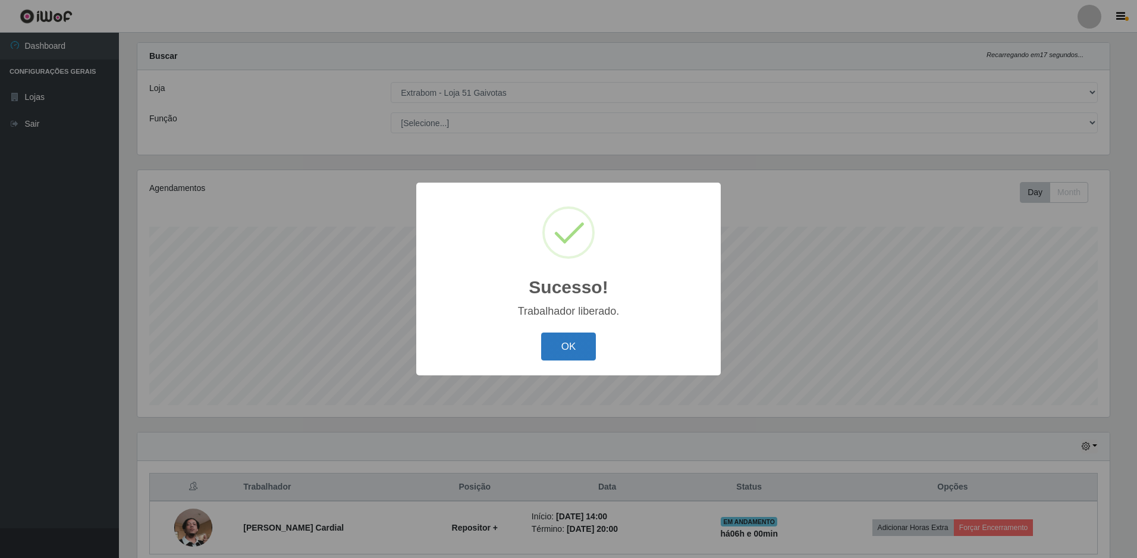
click at [570, 353] on button "OK" at bounding box center [568, 346] width 55 height 28
click at [570, 353] on div "Sucesso! × Trabalhador liberado. OK Cancel" at bounding box center [568, 279] width 1137 height 558
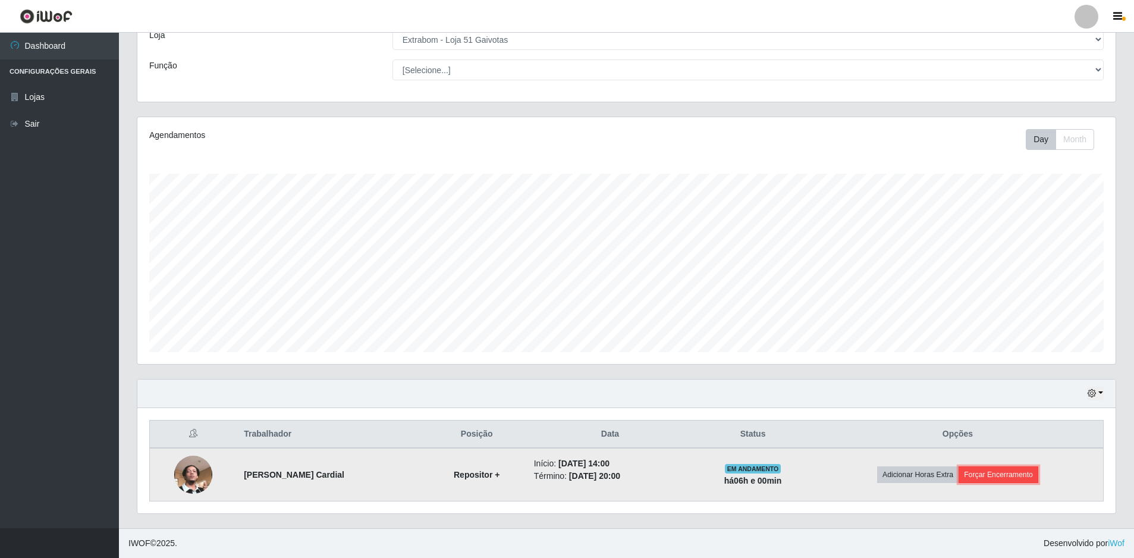
click at [1000, 471] on button "Forçar Encerramento" at bounding box center [999, 474] width 80 height 17
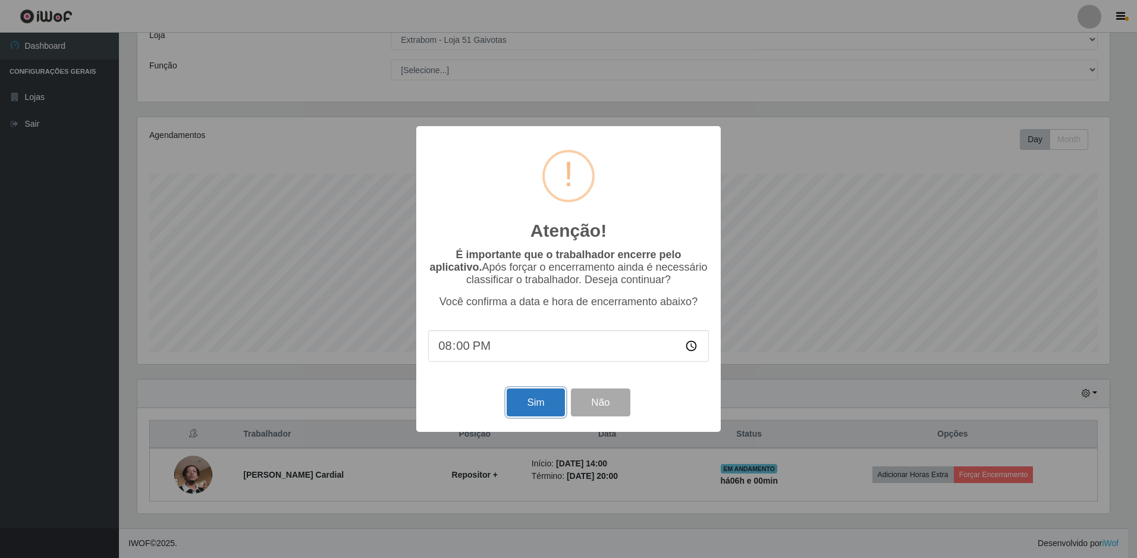
click at [542, 410] on button "Sim" at bounding box center [536, 402] width 58 height 28
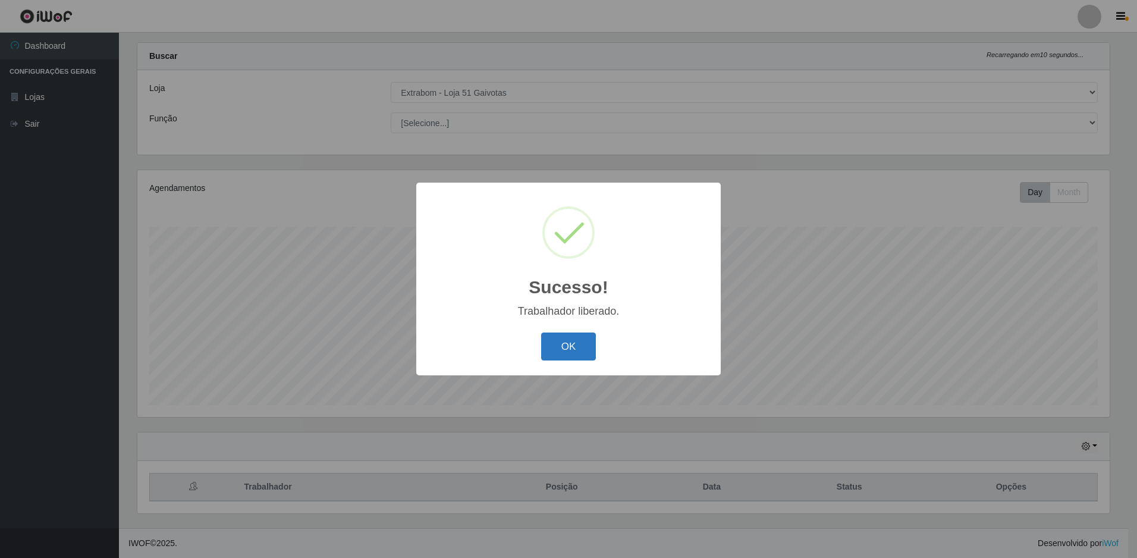
click at [579, 352] on button "OK" at bounding box center [568, 346] width 55 height 28
